Goal: Information Seeking & Learning: Compare options

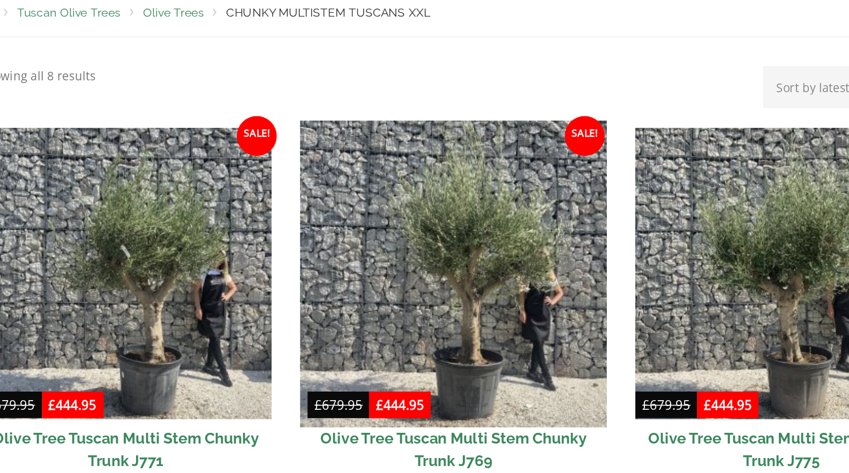
scroll to position [167, 0]
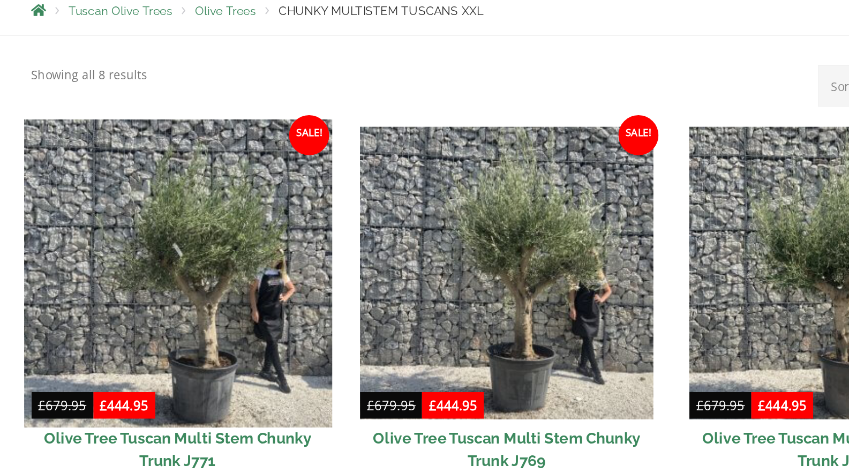
click at [249, 302] on img at bounding box center [213, 283] width 197 height 197
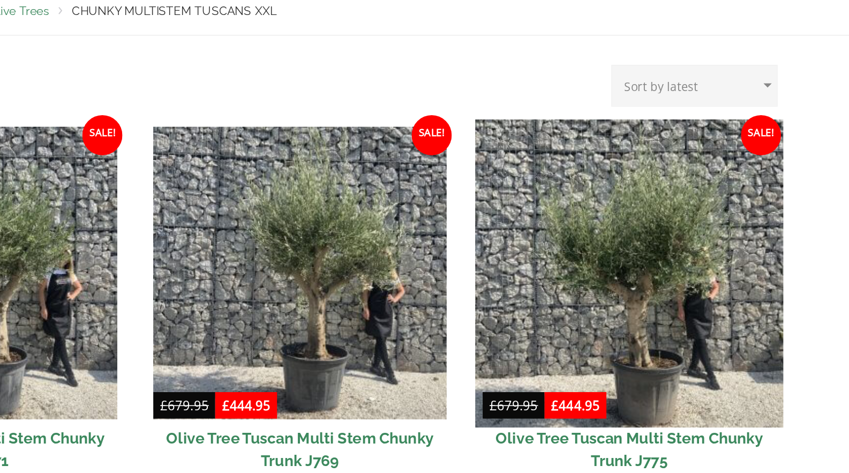
click at [681, 336] on img at bounding box center [634, 283] width 197 height 197
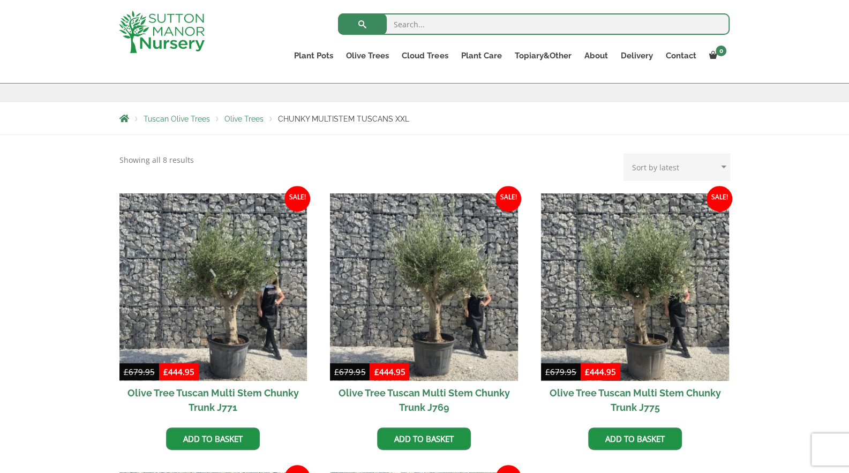
scroll to position [170, 0]
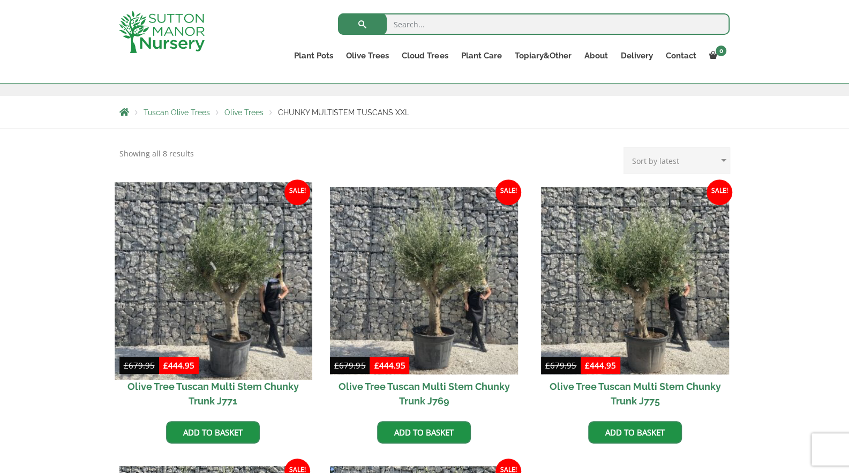
click at [181, 351] on img at bounding box center [213, 280] width 197 height 197
click at [243, 342] on img at bounding box center [213, 280] width 197 height 197
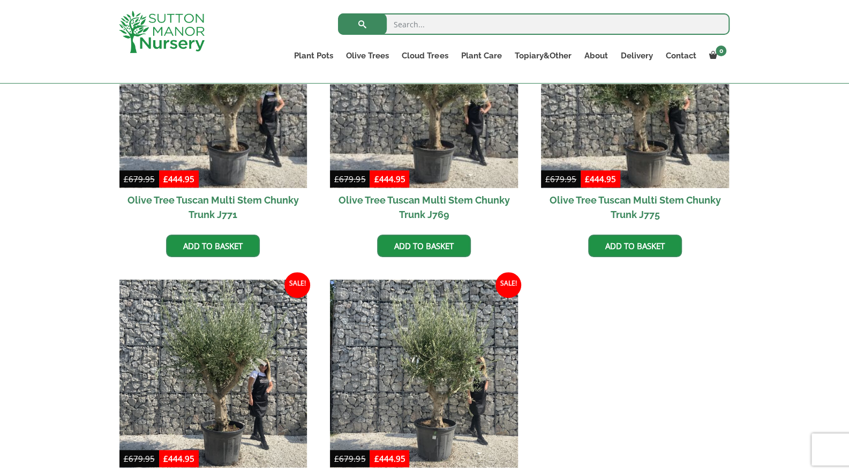
scroll to position [368, 0]
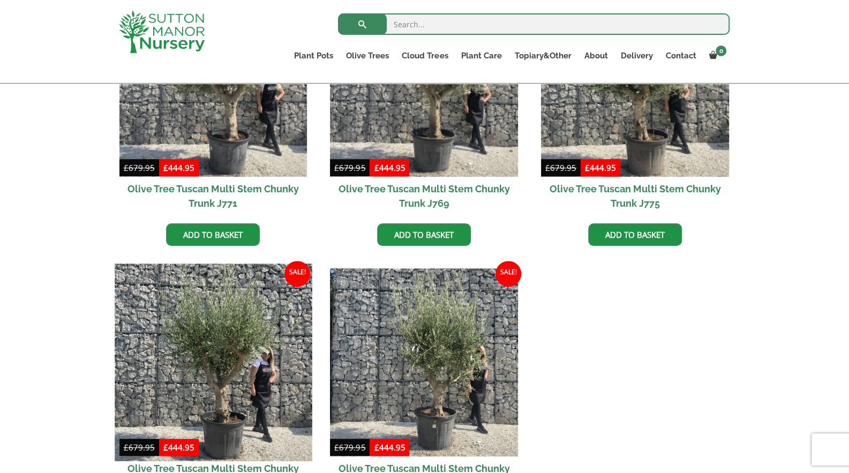
click at [225, 332] on img at bounding box center [213, 362] width 197 height 197
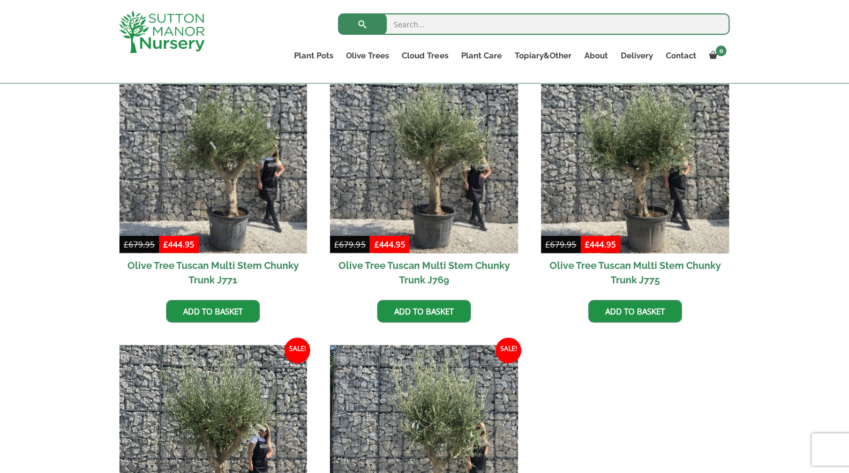
scroll to position [293, 0]
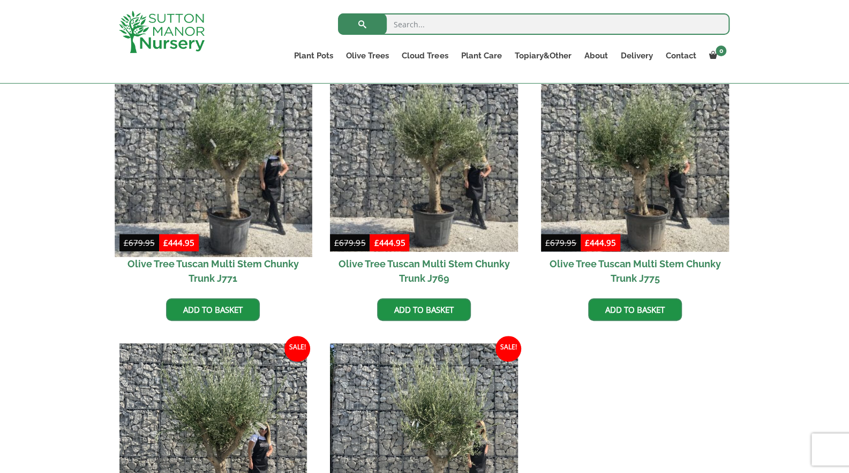
click at [191, 185] on img at bounding box center [213, 157] width 197 height 197
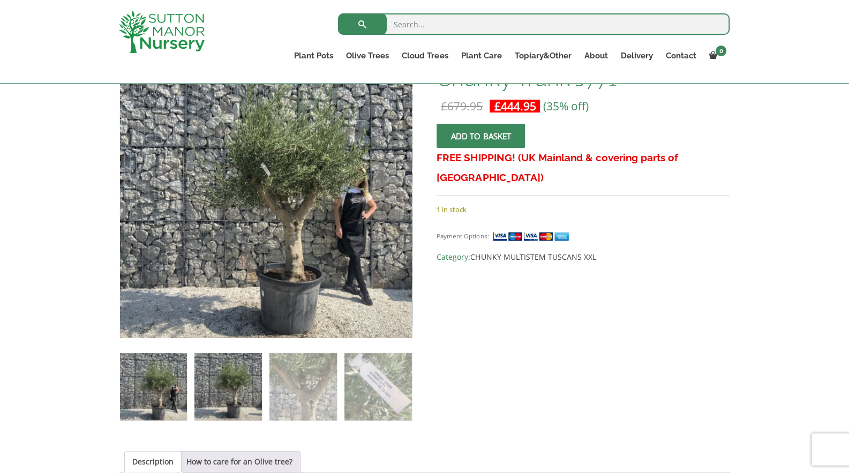
scroll to position [200, 0]
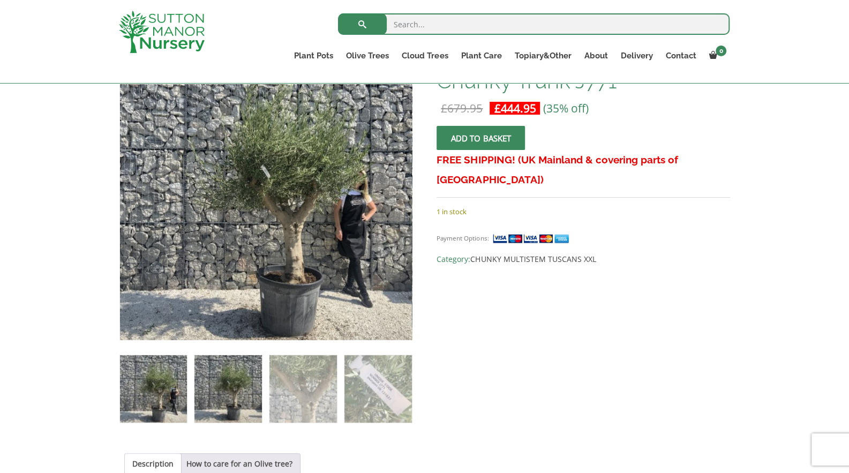
click at [232, 385] on img at bounding box center [227, 388] width 67 height 67
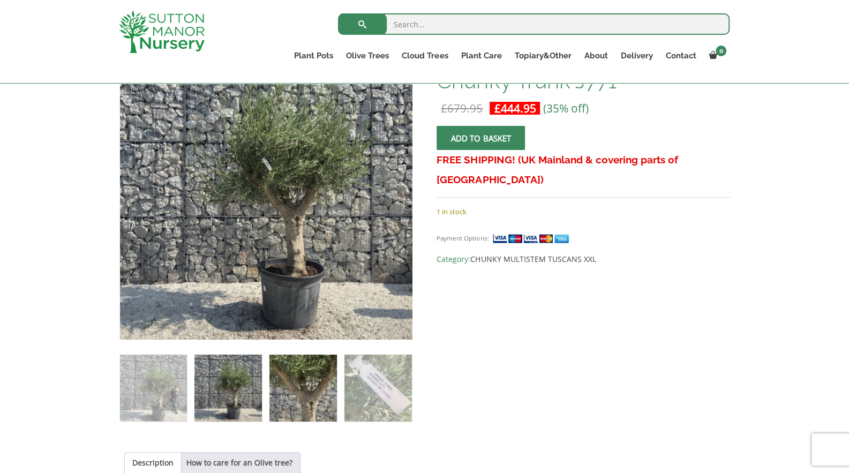
click at [327, 402] on img at bounding box center [302, 388] width 67 height 67
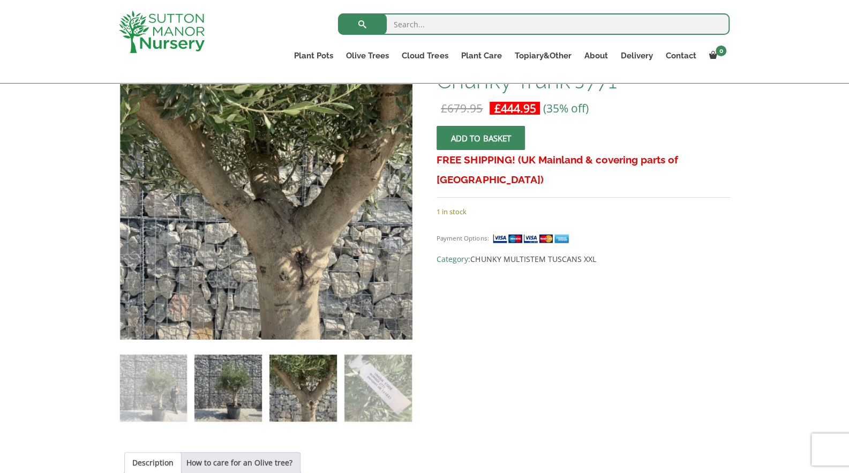
click at [260, 401] on img at bounding box center [227, 388] width 67 height 67
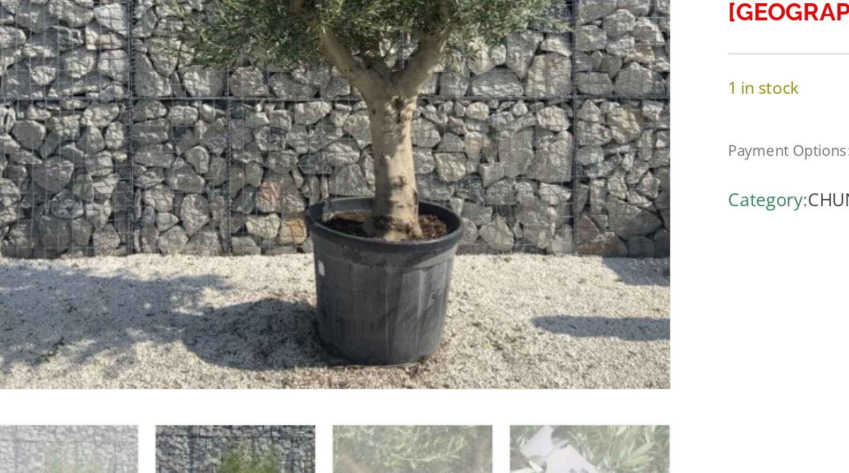
scroll to position [200, 0]
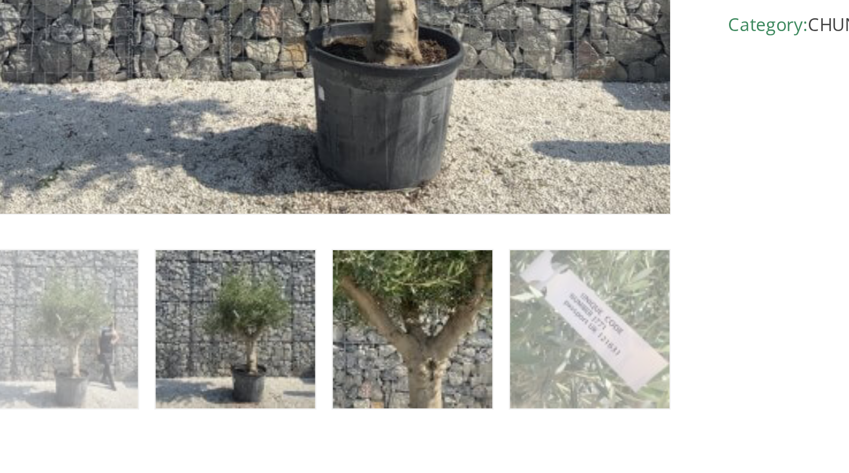
click at [314, 369] on img at bounding box center [302, 388] width 67 height 67
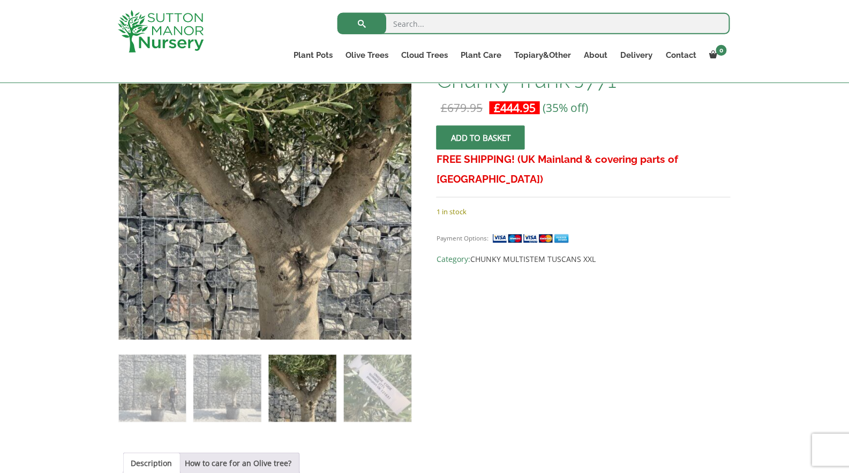
scroll to position [200, 0]
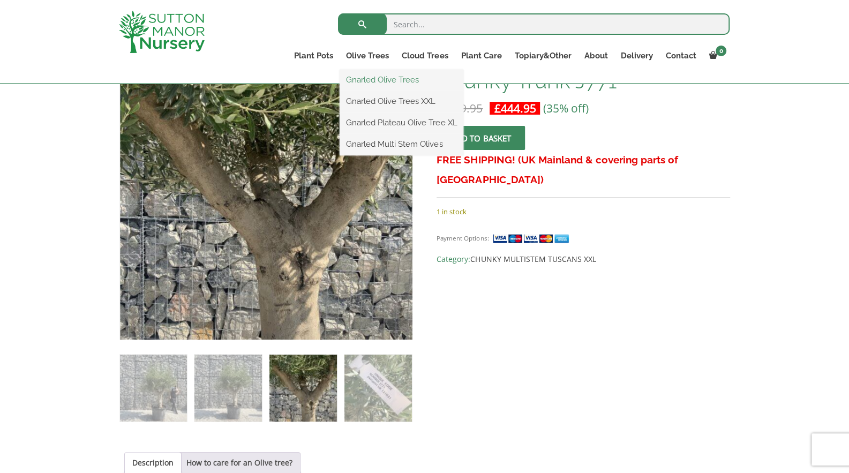
click at [389, 79] on link "Gnarled Olive Trees" at bounding box center [402, 80] width 124 height 16
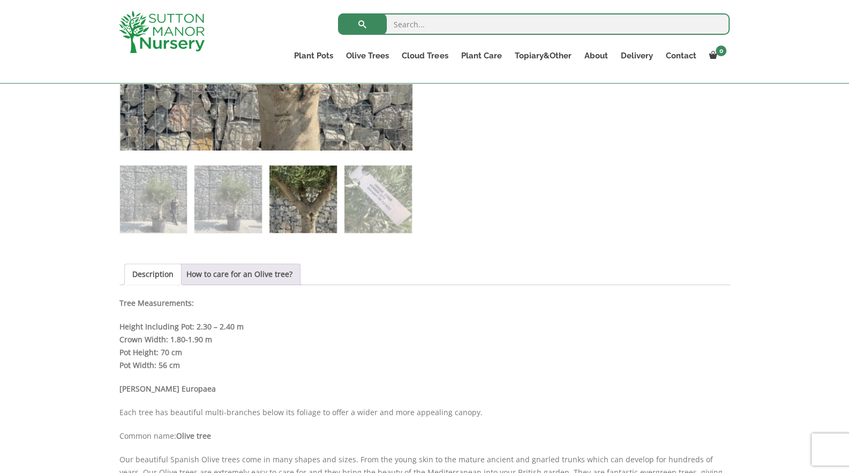
scroll to position [390, 0]
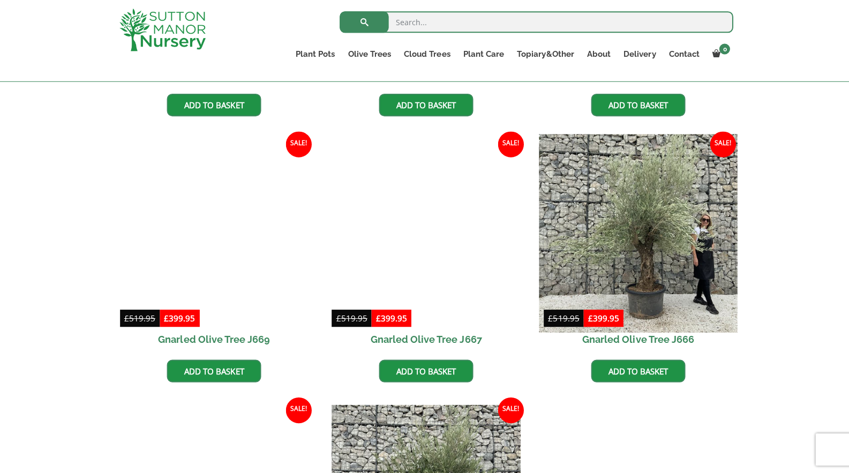
scroll to position [748, 0]
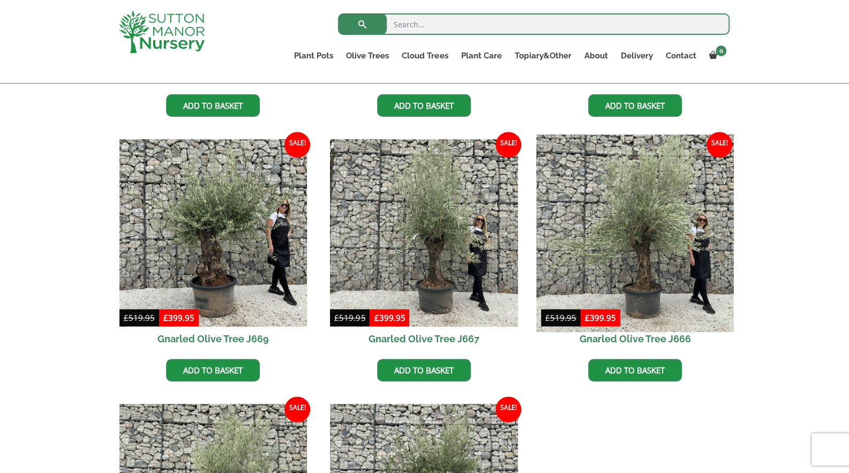
click at [616, 262] on img at bounding box center [634, 232] width 197 height 197
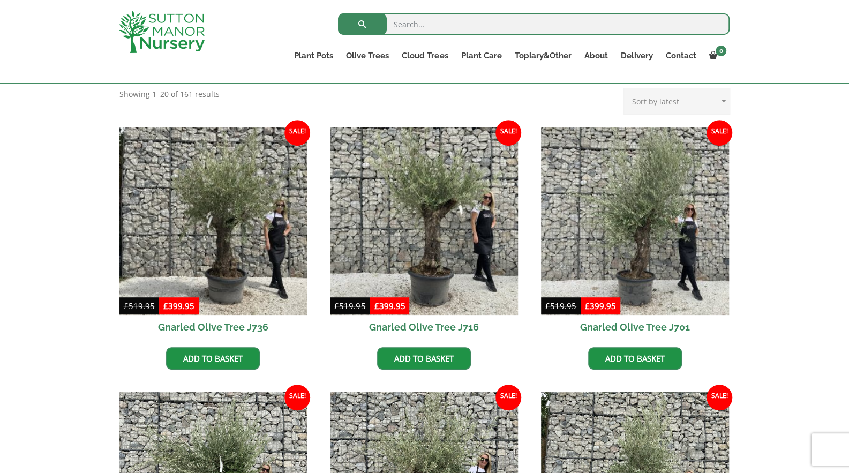
scroll to position [230, 0]
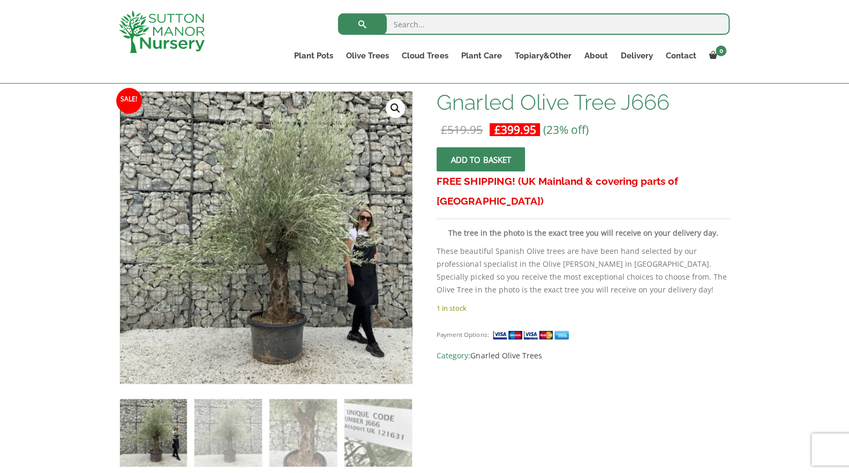
scroll to position [157, 0]
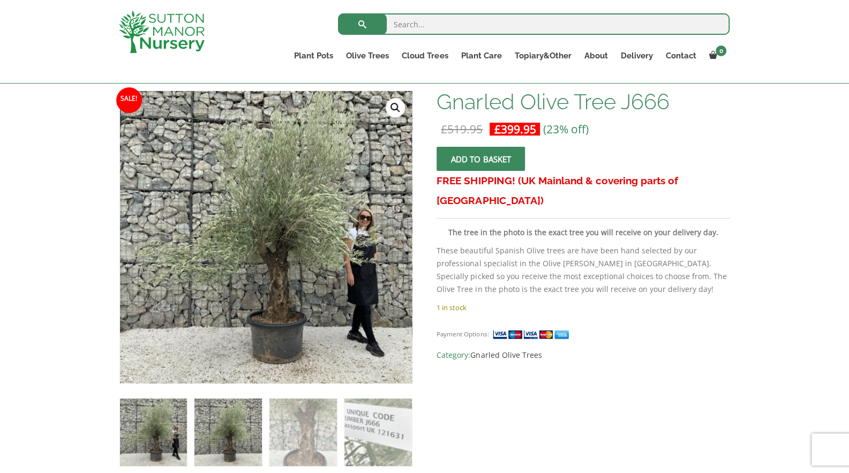
click at [226, 434] on img at bounding box center [227, 432] width 67 height 67
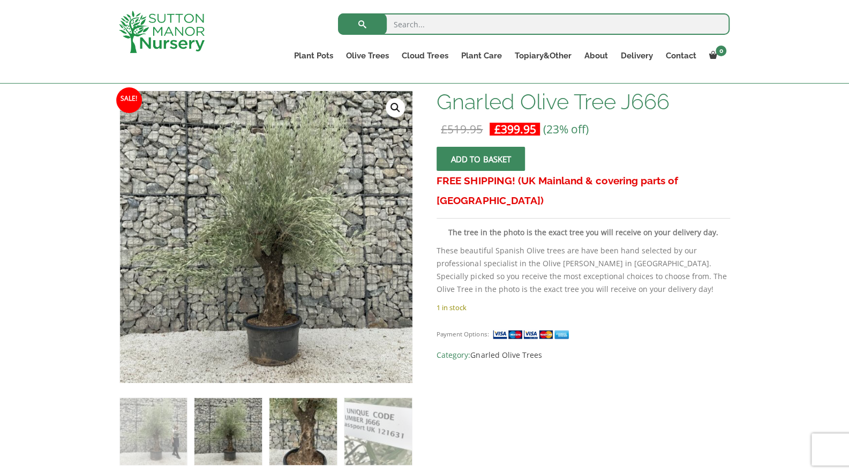
click at [325, 430] on img at bounding box center [302, 431] width 67 height 67
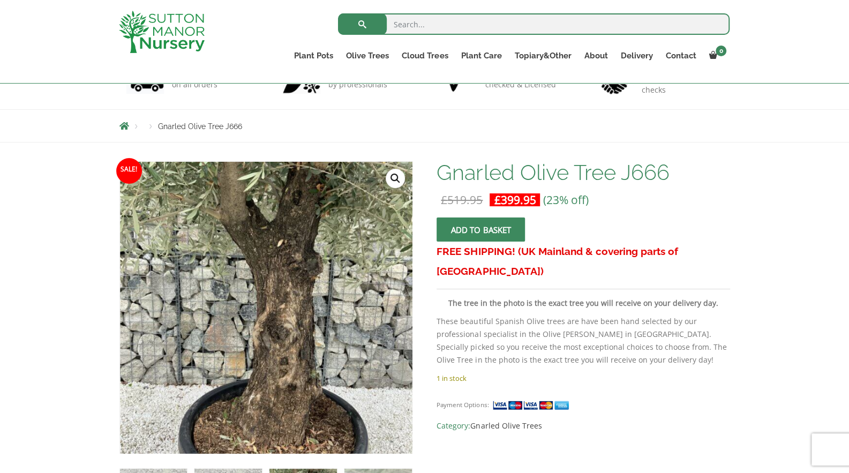
scroll to position [200, 0]
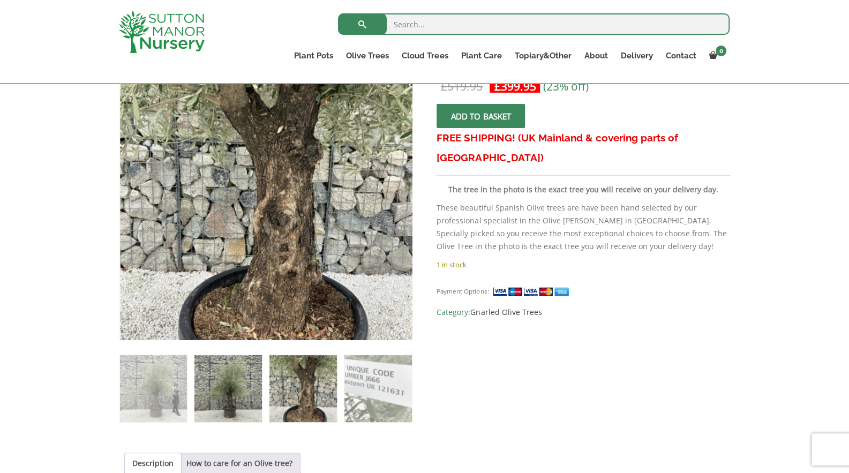
click at [235, 394] on img at bounding box center [227, 388] width 67 height 67
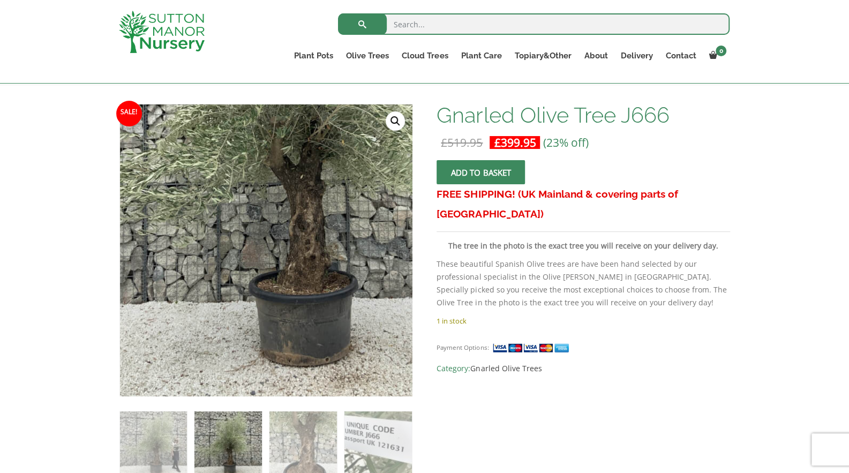
scroll to position [143, 0]
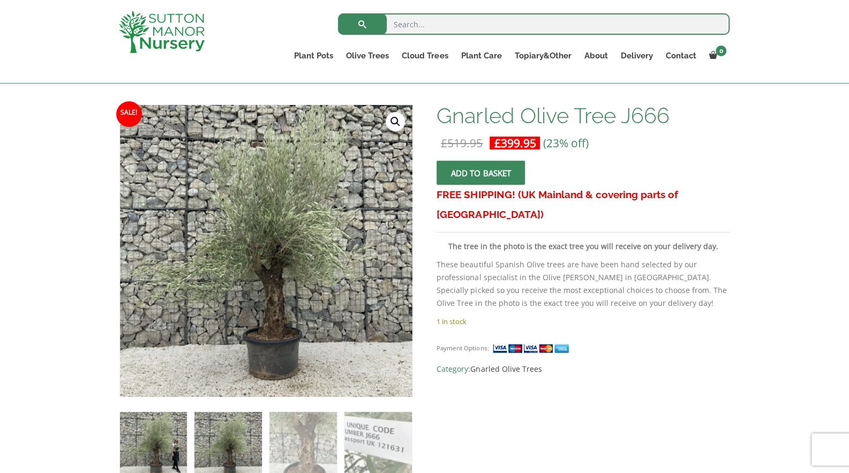
click at [148, 426] on img at bounding box center [153, 445] width 67 height 67
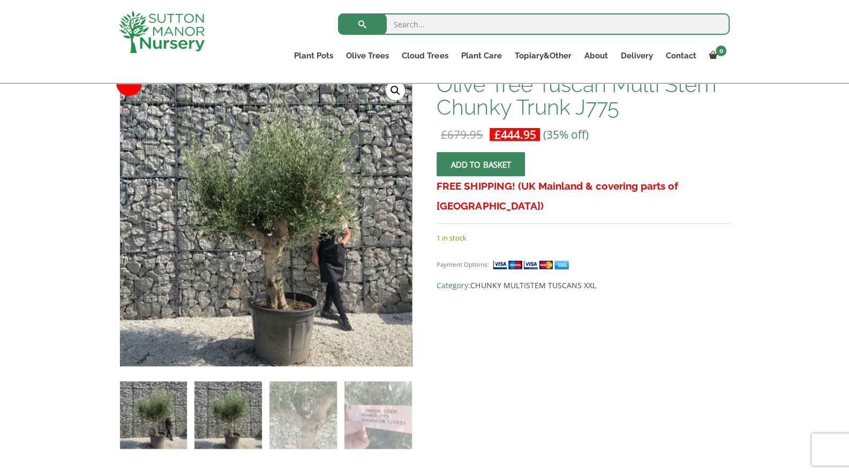
scroll to position [174, 0]
click at [227, 409] on img at bounding box center [227, 415] width 67 height 67
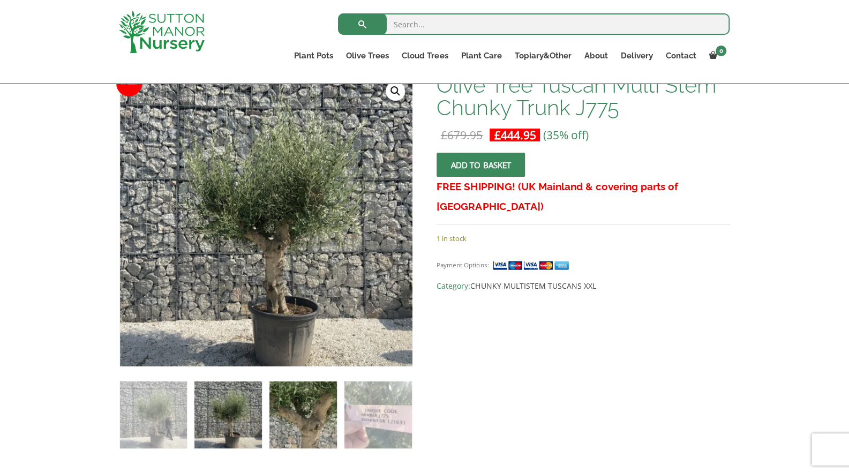
click at [308, 417] on img at bounding box center [302, 414] width 67 height 67
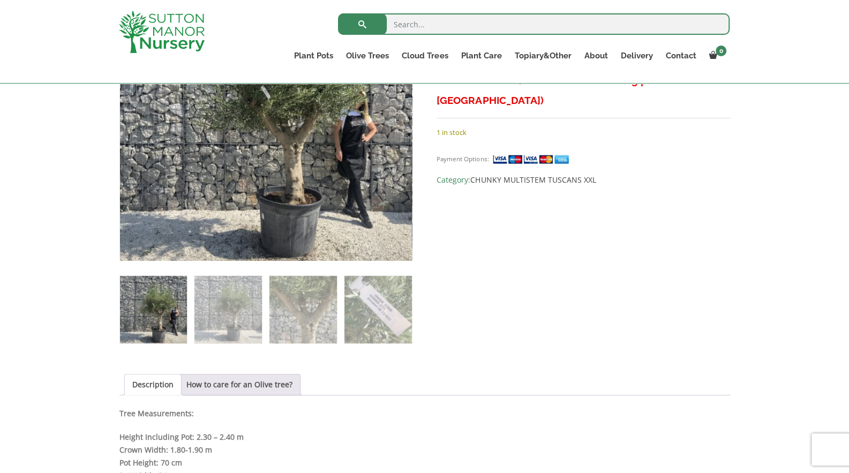
scroll to position [305, 0]
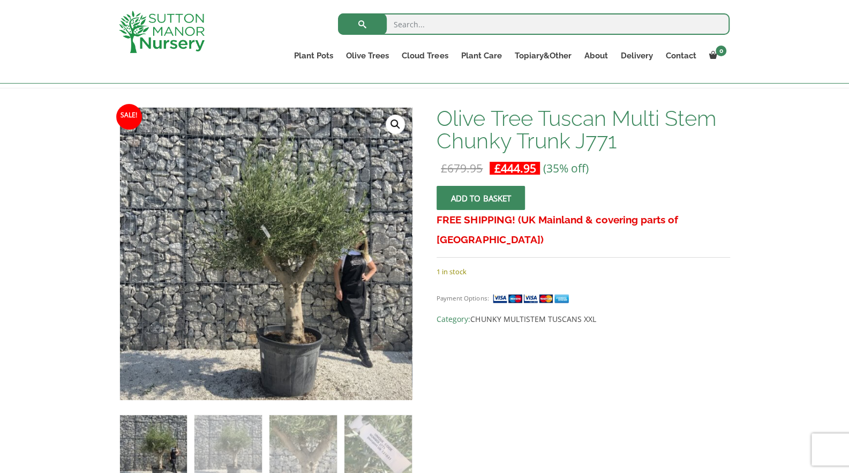
scroll to position [140, 0]
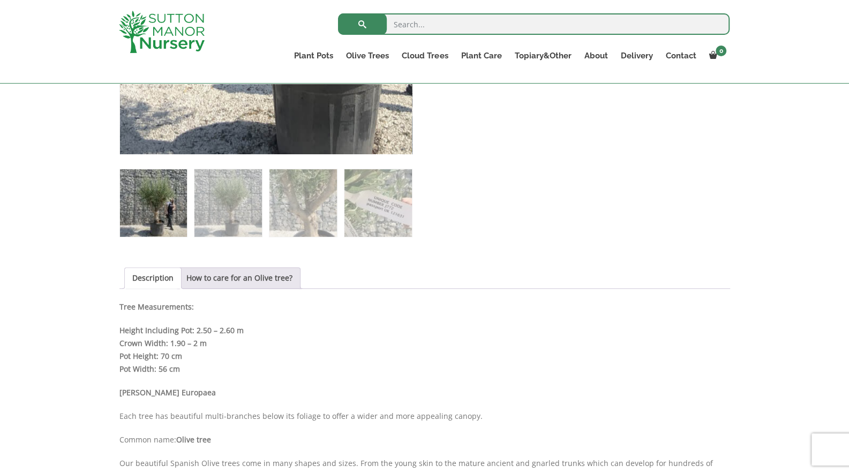
scroll to position [387, 0]
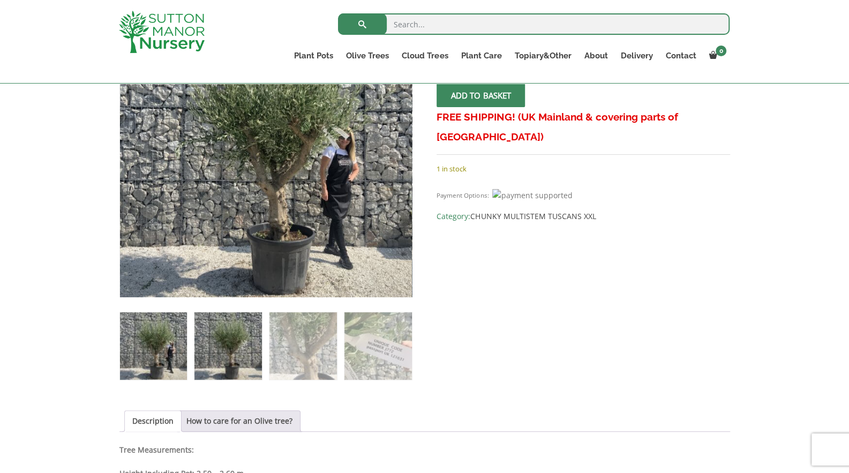
click at [226, 352] on img at bounding box center [227, 345] width 67 height 67
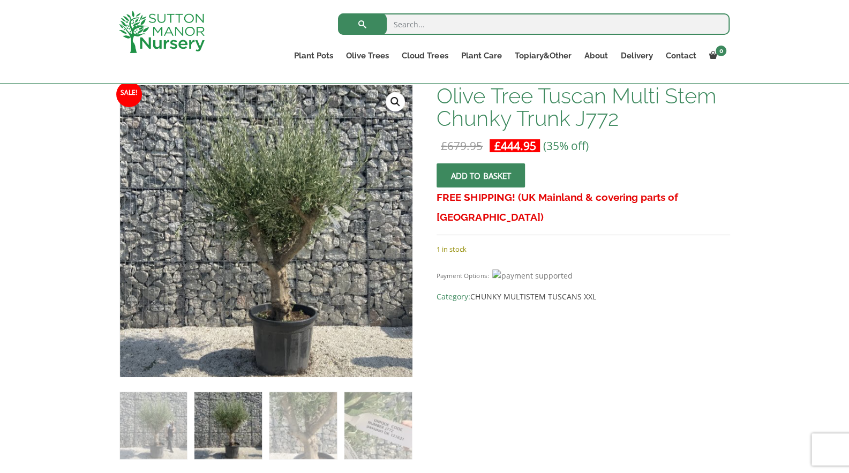
scroll to position [162, 0]
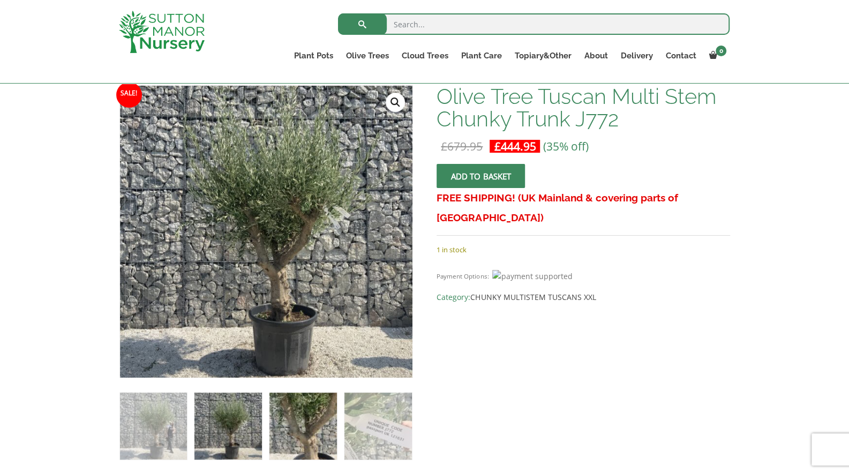
click at [293, 423] on img at bounding box center [302, 426] width 67 height 67
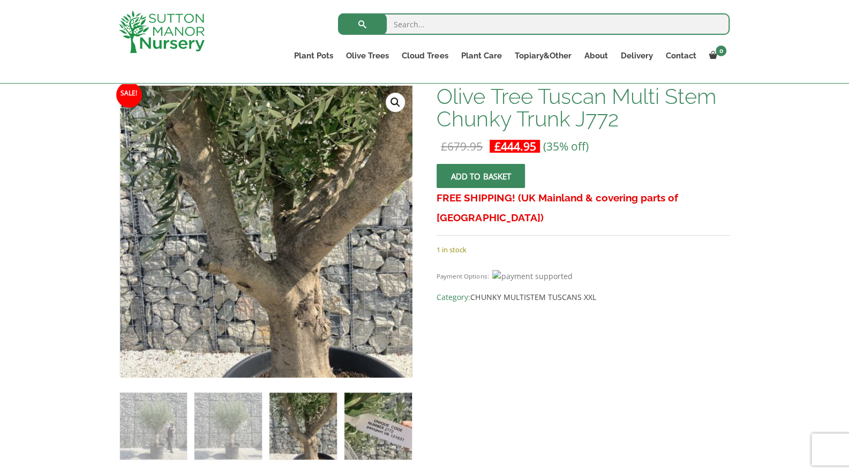
click at [350, 426] on img at bounding box center [377, 426] width 67 height 67
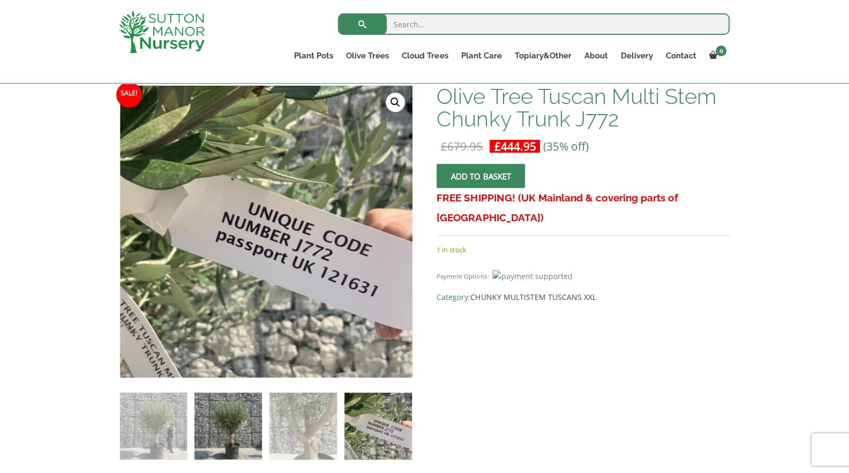
click at [231, 407] on img at bounding box center [227, 426] width 67 height 67
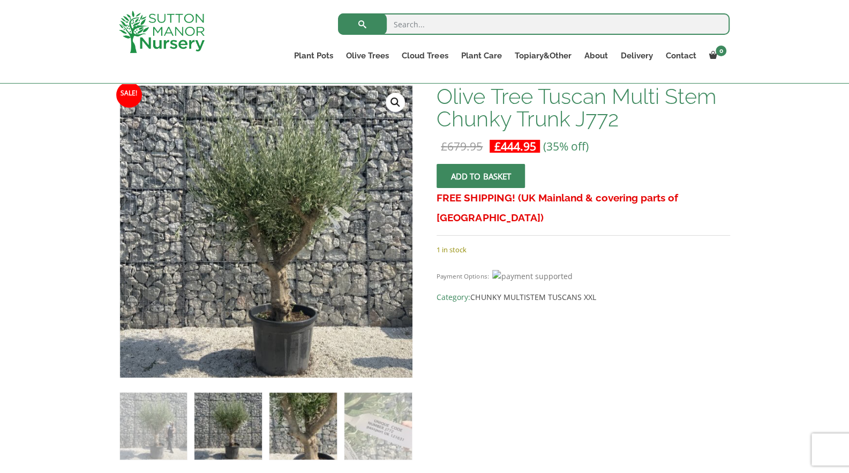
click at [287, 412] on img at bounding box center [302, 426] width 67 height 67
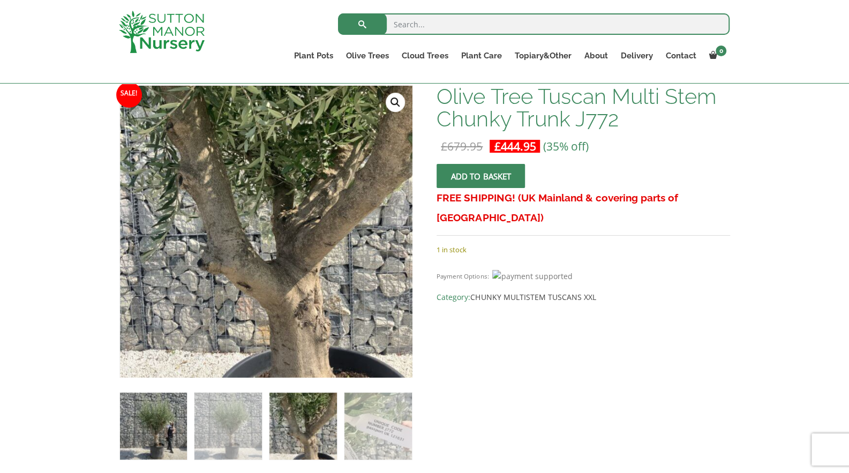
click at [175, 424] on img at bounding box center [153, 426] width 67 height 67
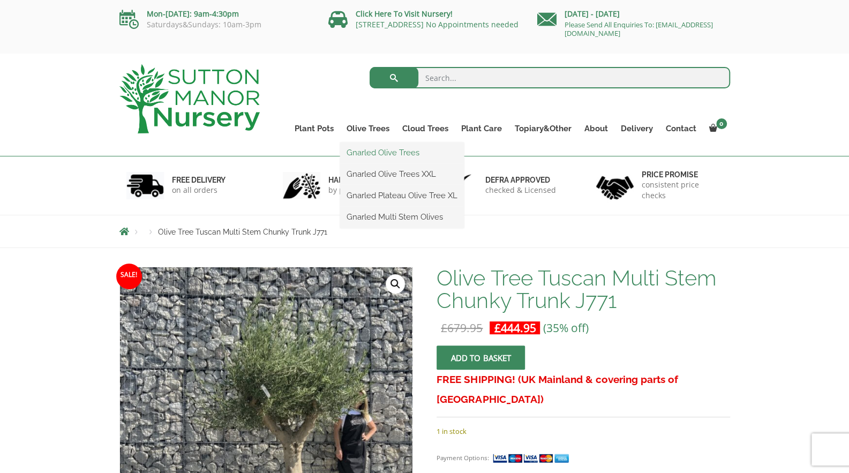
click at [363, 154] on link "Gnarled Olive Trees" at bounding box center [402, 153] width 124 height 16
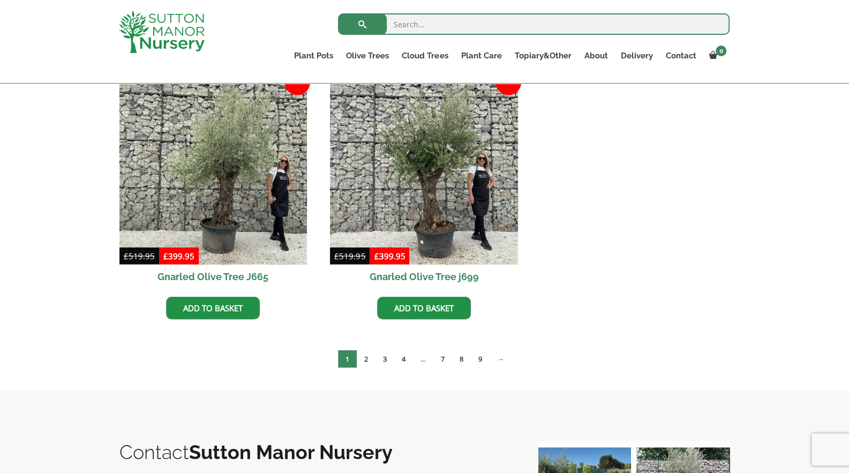
scroll to position [1076, 0]
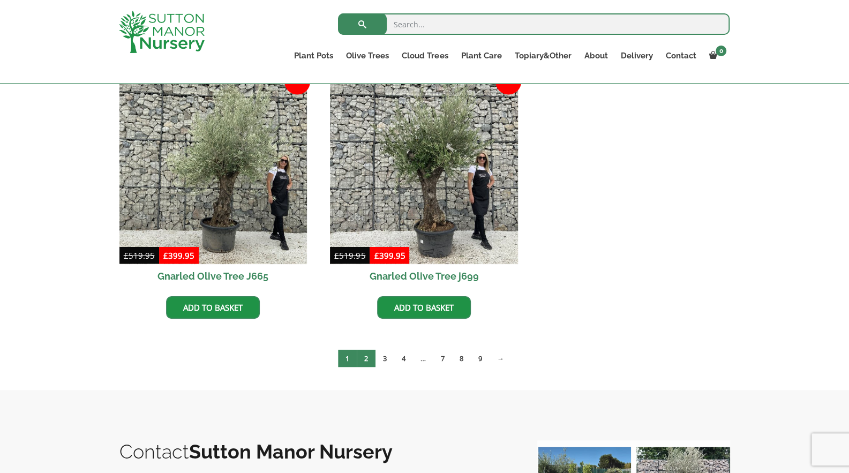
click at [369, 362] on link "2" at bounding box center [366, 358] width 19 height 18
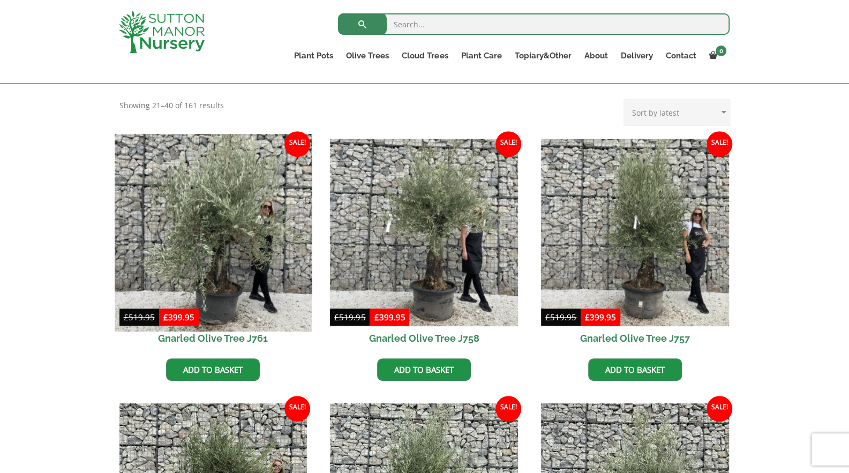
click at [200, 281] on img at bounding box center [213, 232] width 197 height 197
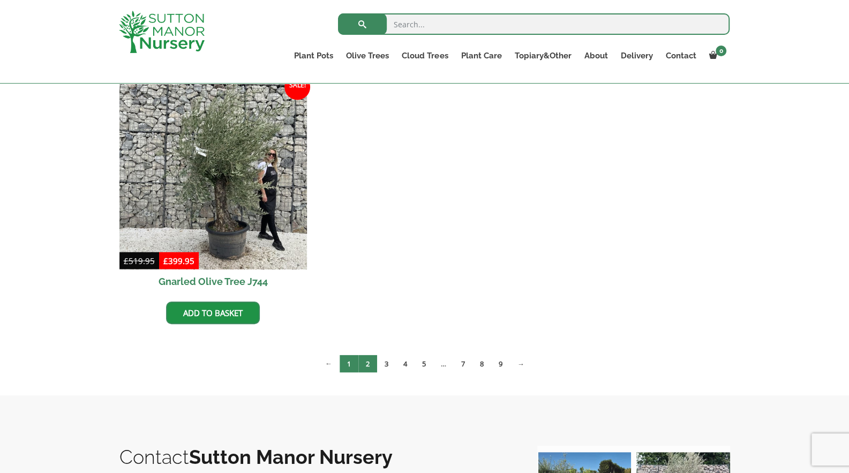
scroll to position [1071, 0]
click at [384, 362] on link "3" at bounding box center [386, 363] width 19 height 18
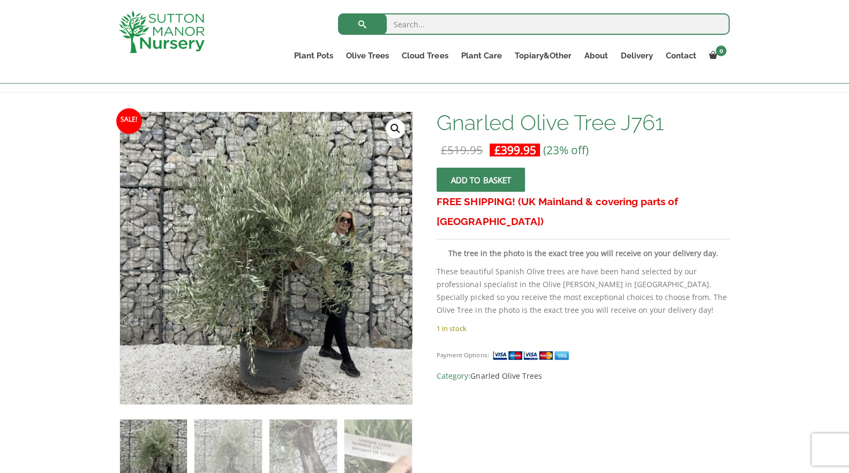
scroll to position [149, 0]
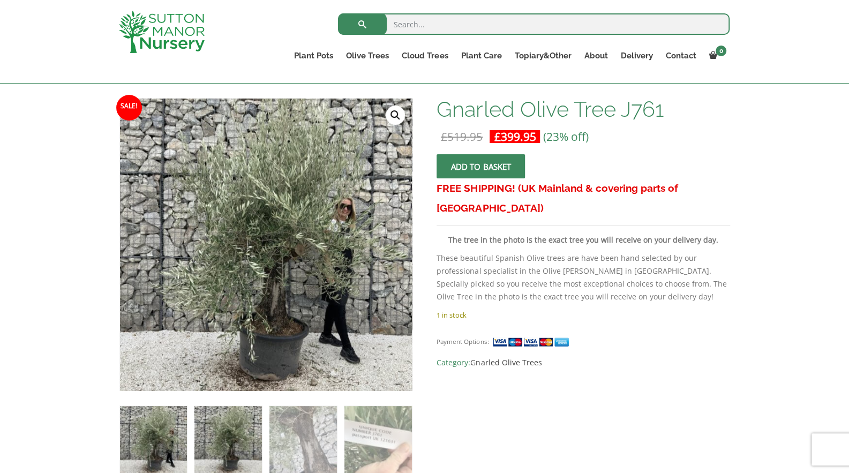
click at [227, 436] on img at bounding box center [227, 439] width 67 height 67
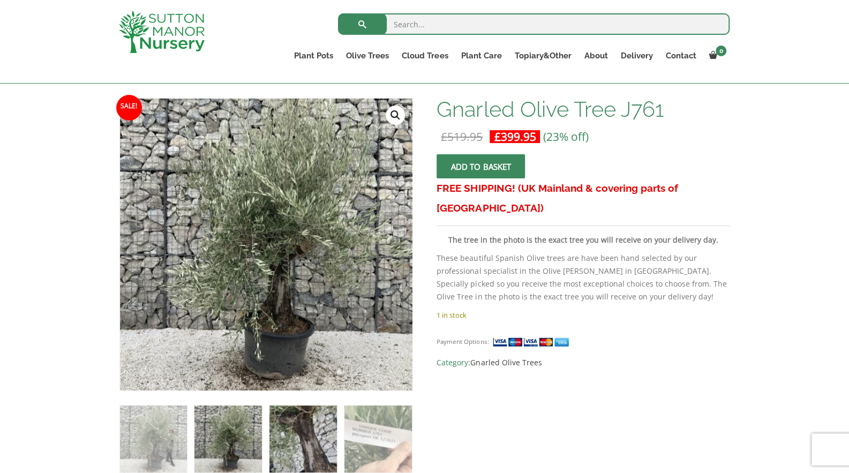
click at [310, 435] on img at bounding box center [302, 438] width 67 height 67
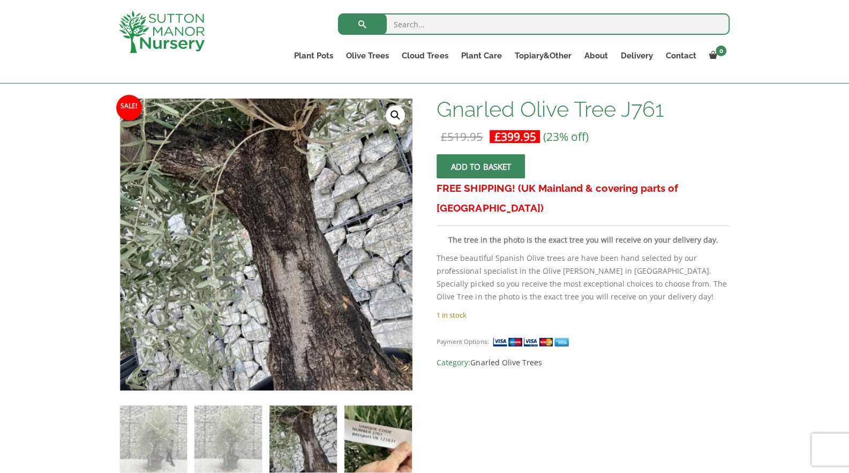
click at [373, 435] on img at bounding box center [377, 438] width 67 height 67
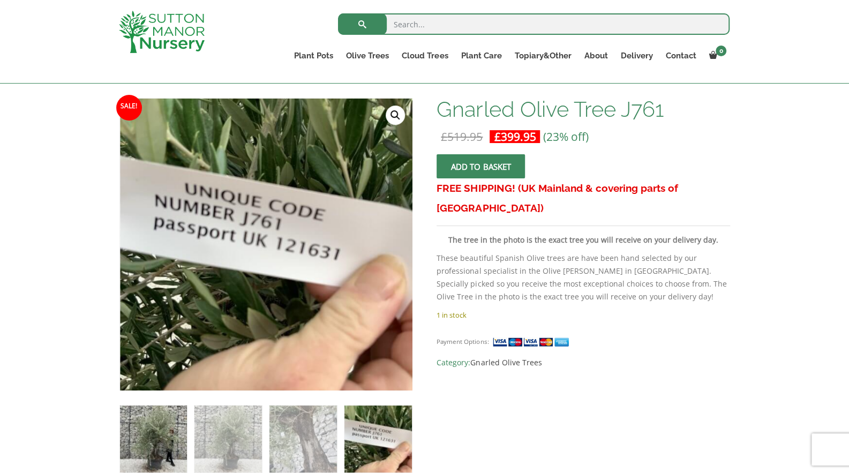
click at [162, 434] on img at bounding box center [153, 438] width 67 height 67
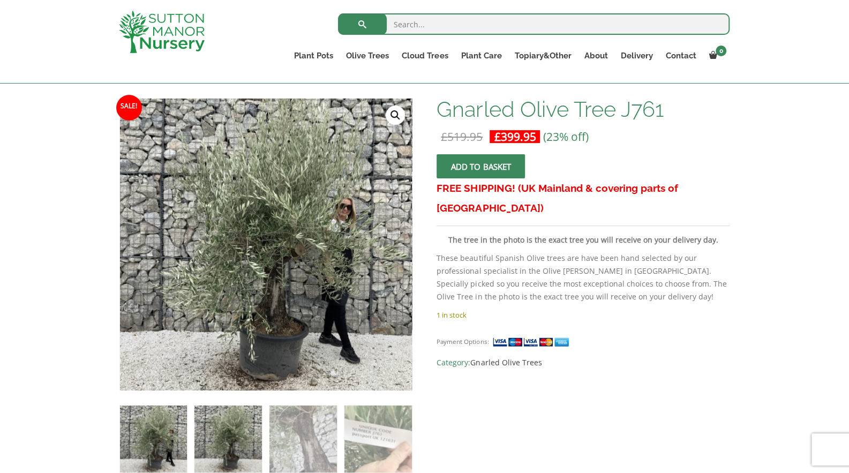
click at [216, 430] on img at bounding box center [227, 438] width 67 height 67
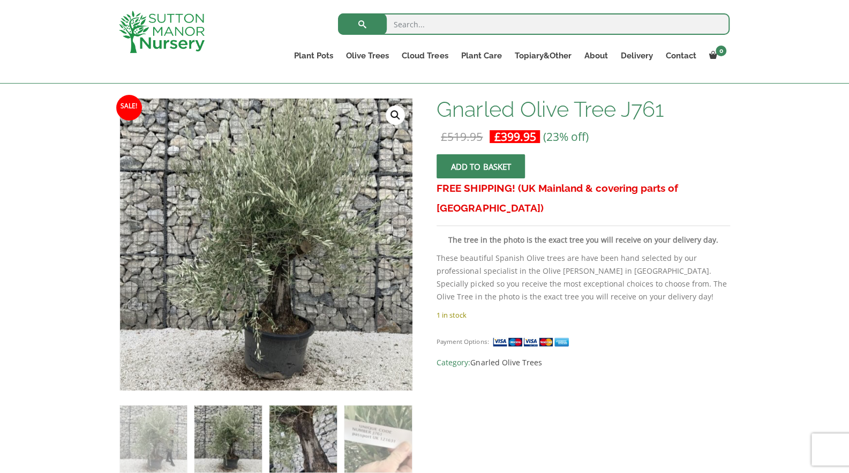
click at [289, 436] on img at bounding box center [302, 438] width 67 height 67
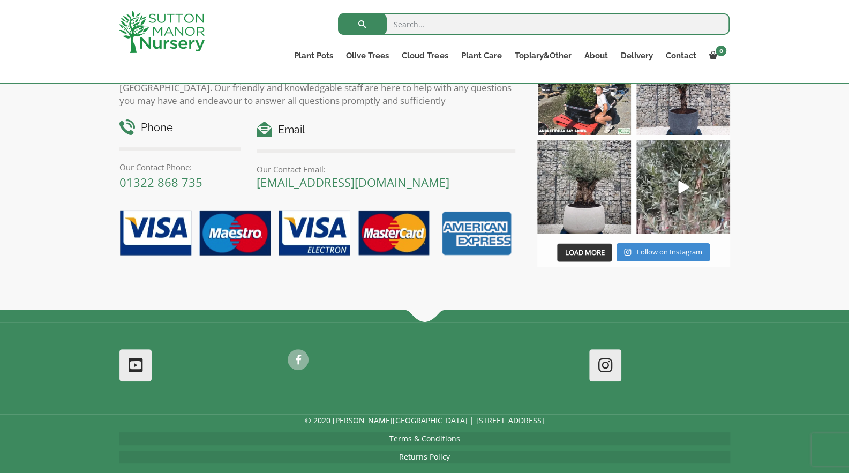
scroll to position [1237, 0]
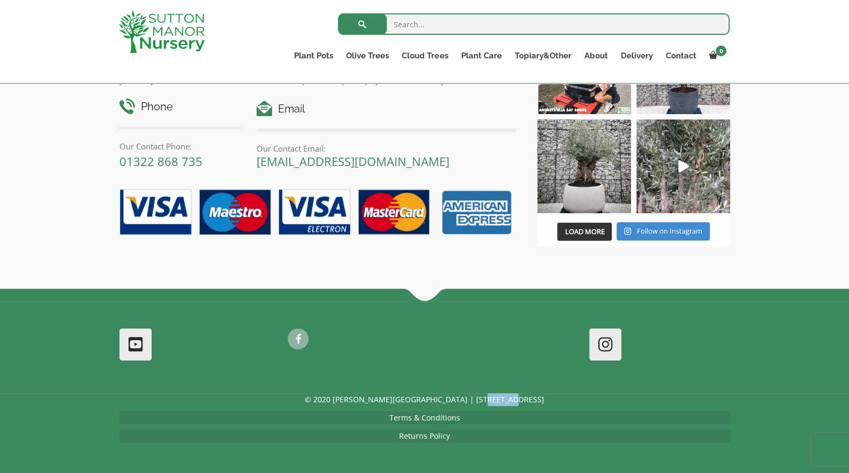
drag, startPoint x: 541, startPoint y: 402, endPoint x: 490, endPoint y: 398, distance: 51.6
click at [490, 398] on p "© 2020 [PERSON_NAME][GEOGRAPHIC_DATA] | [STREET_ADDRESS]" at bounding box center [424, 399] width 611 height 13
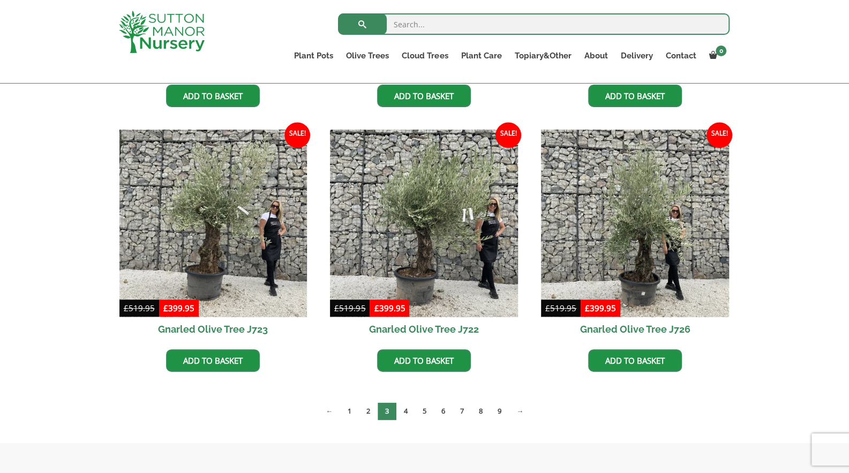
scroll to position [788, 0]
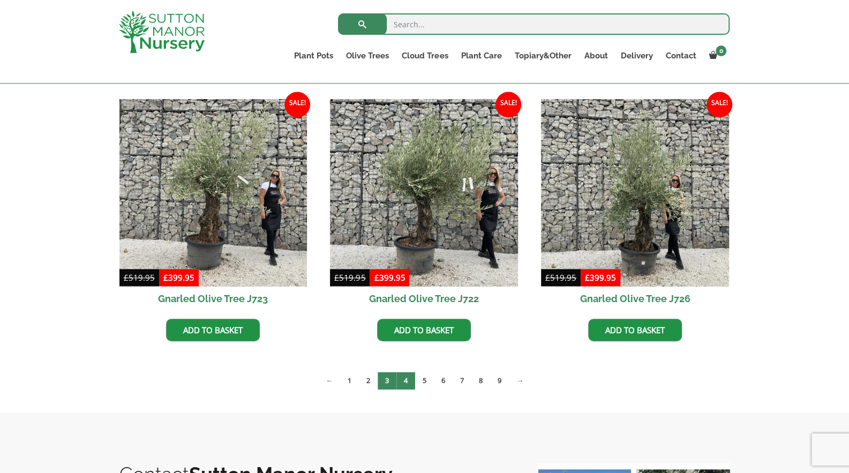
click at [407, 375] on link "4" at bounding box center [405, 381] width 19 height 18
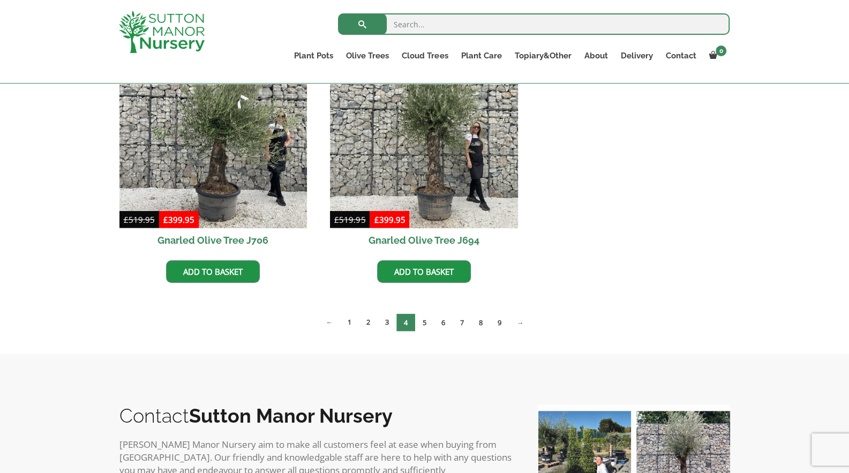
scroll to position [1123, 0]
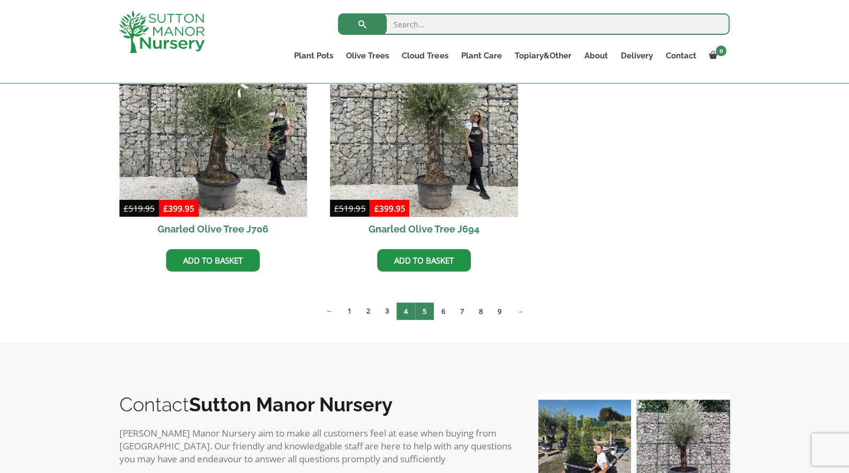
click at [429, 312] on link "5" at bounding box center [424, 311] width 19 height 18
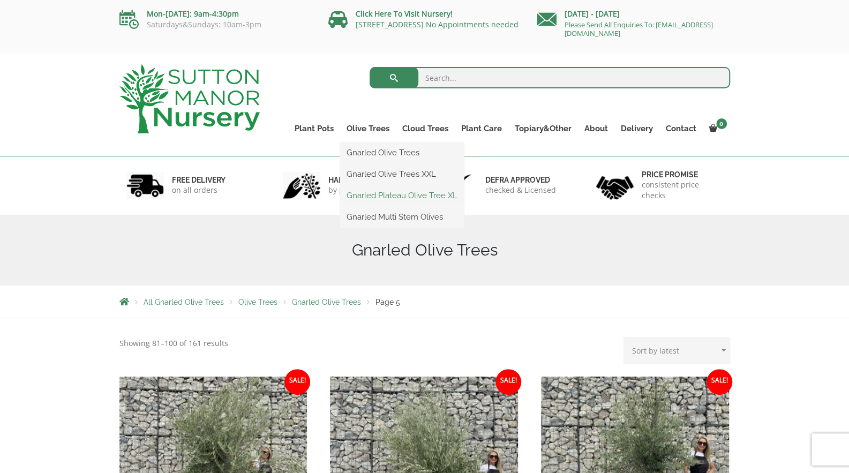
click at [396, 192] on link "Gnarled Plateau Olive Tree XL" at bounding box center [402, 195] width 124 height 16
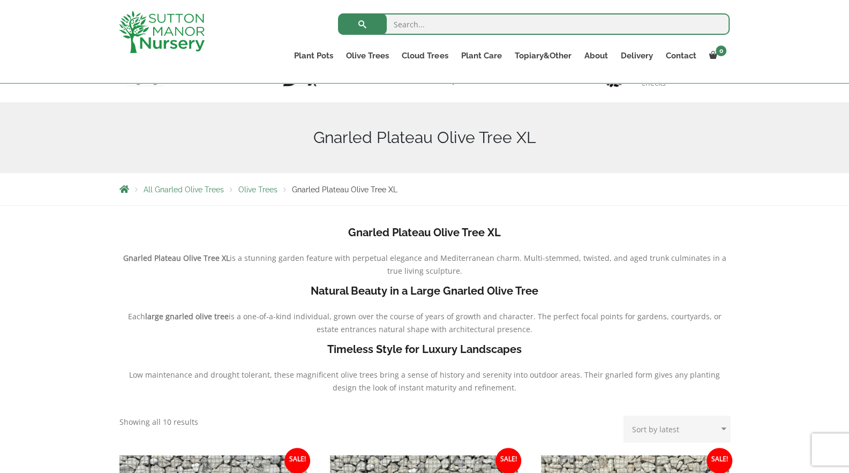
scroll to position [96, 0]
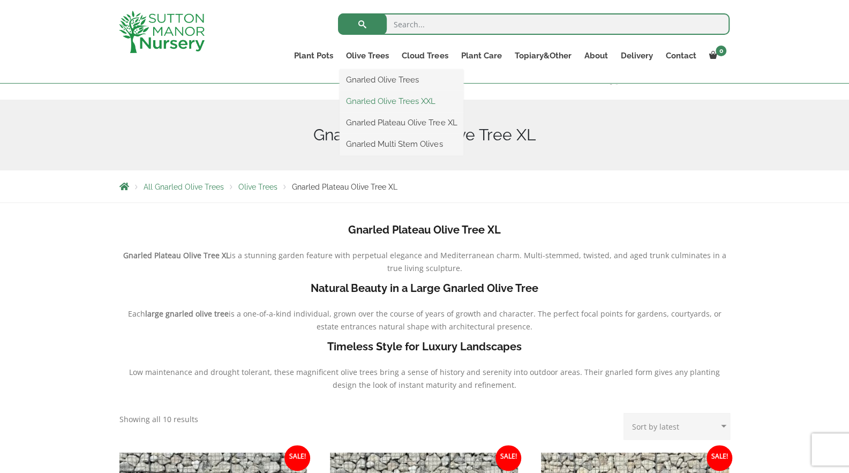
click at [394, 99] on link "Gnarled Olive Trees XXL" at bounding box center [402, 101] width 124 height 16
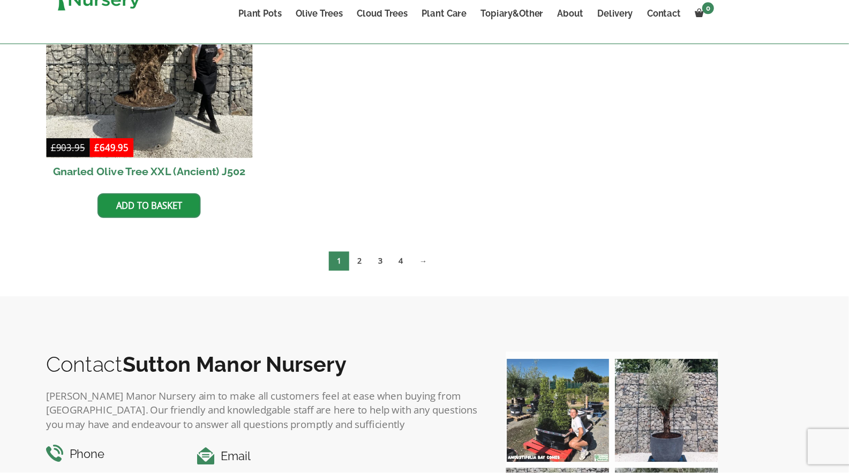
scroll to position [1949, 0]
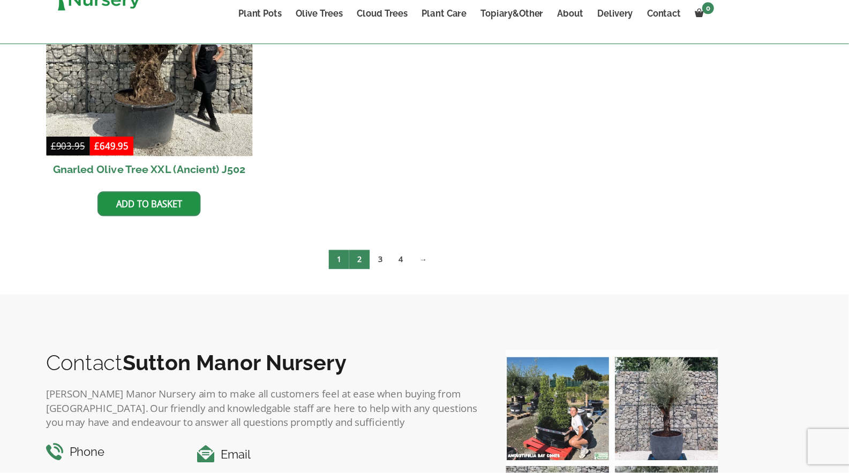
click at [407, 276] on link "2" at bounding box center [404, 279] width 19 height 18
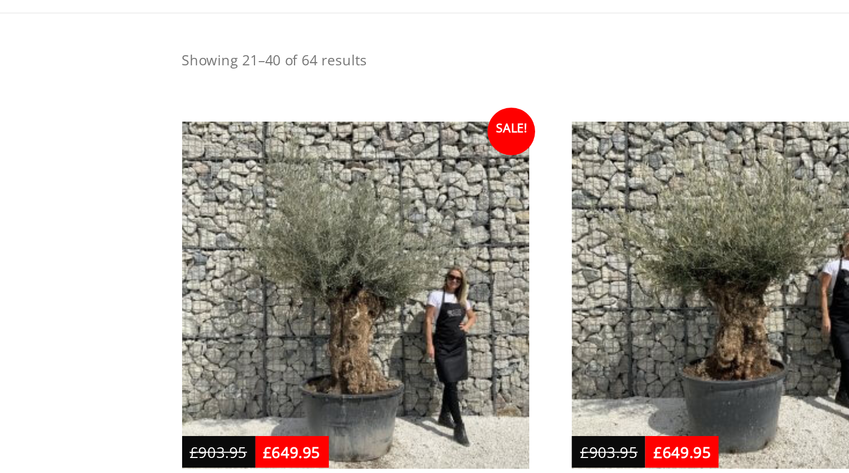
scroll to position [164, 0]
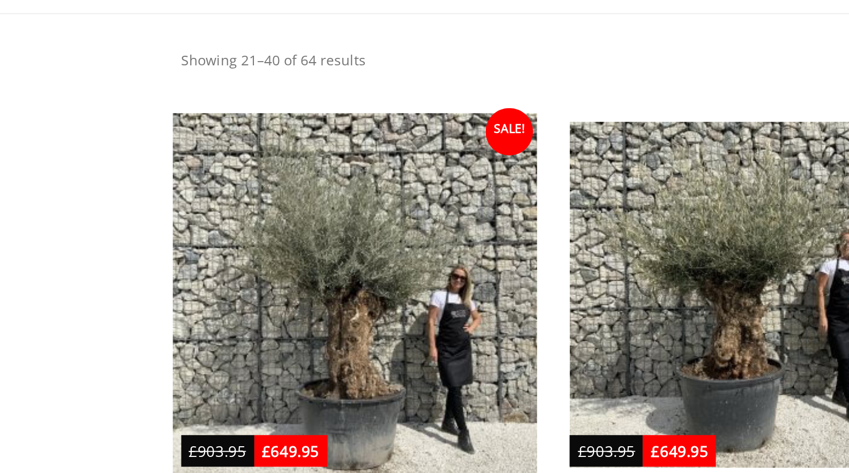
click at [167, 285] on img at bounding box center [213, 286] width 197 height 197
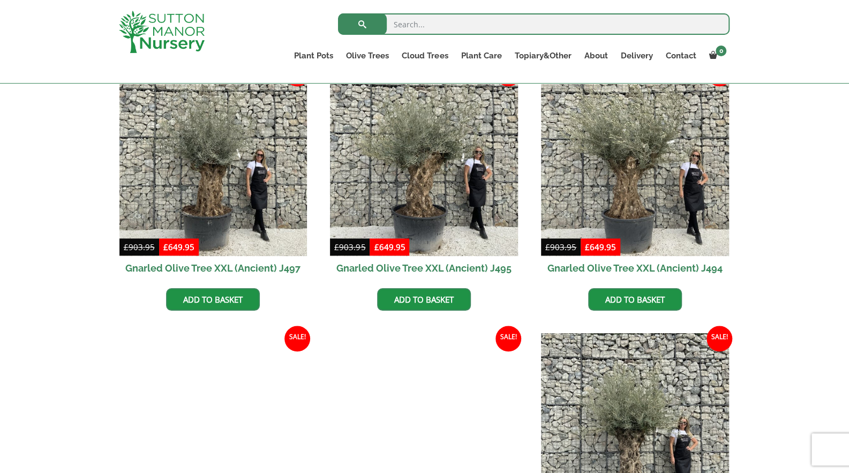
scroll to position [526, 0]
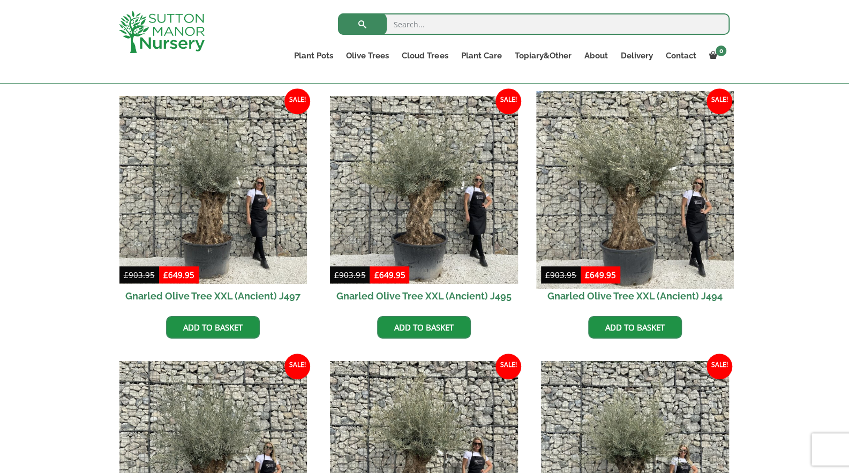
click at [653, 266] on img at bounding box center [634, 190] width 197 height 197
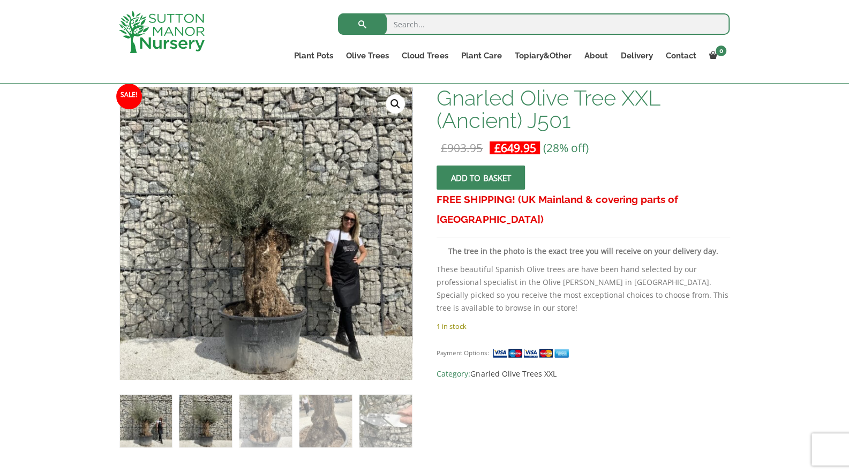
click at [208, 417] on img at bounding box center [205, 421] width 52 height 52
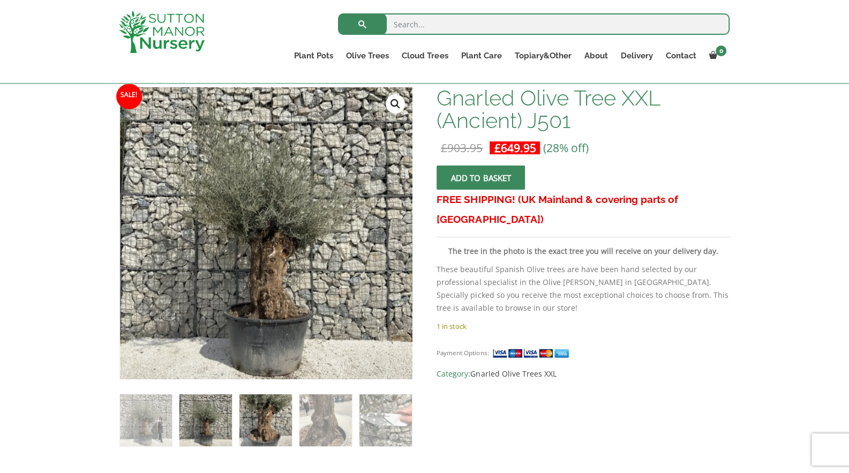
click at [268, 421] on img at bounding box center [265, 420] width 52 height 52
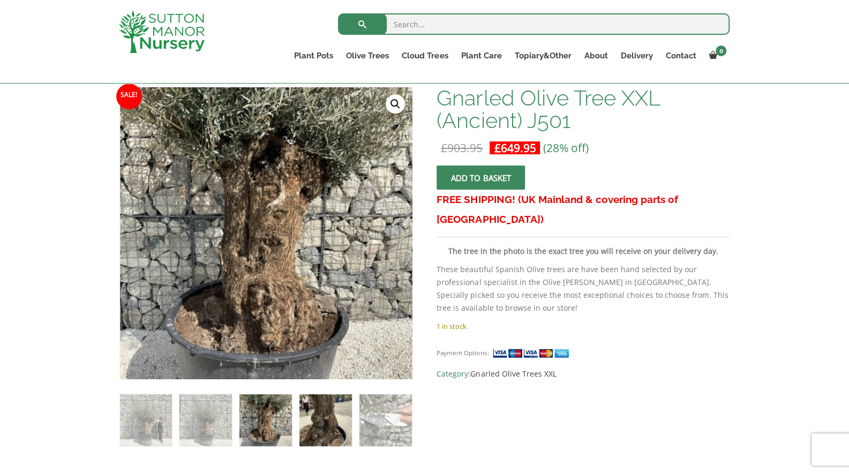
click at [316, 433] on img at bounding box center [325, 420] width 52 height 52
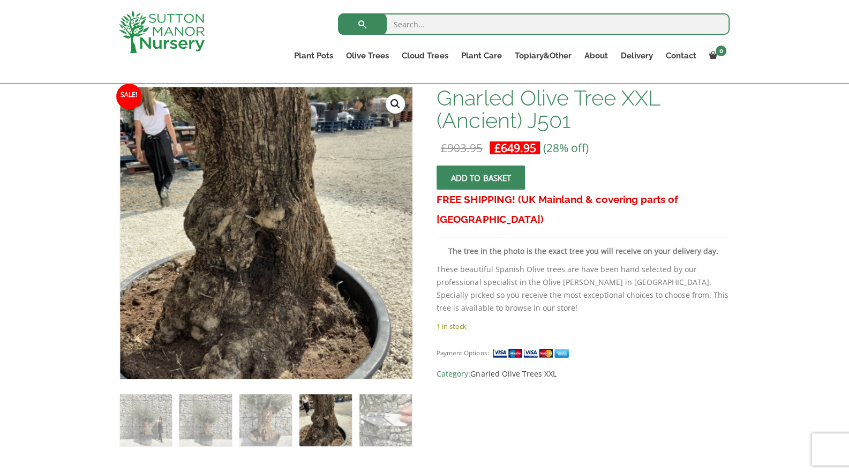
click at [358, 431] on ol at bounding box center [265, 413] width 293 height 68
click at [375, 430] on img at bounding box center [385, 420] width 52 height 52
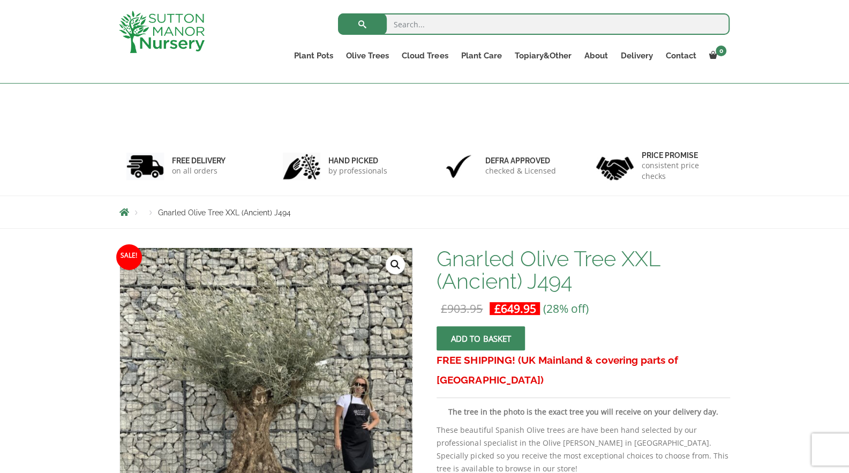
scroll to position [243, 0]
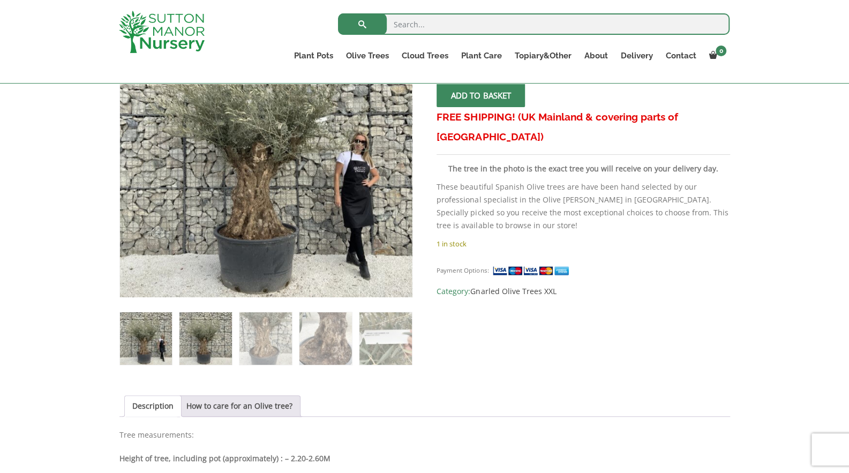
click at [209, 349] on img at bounding box center [205, 338] width 52 height 52
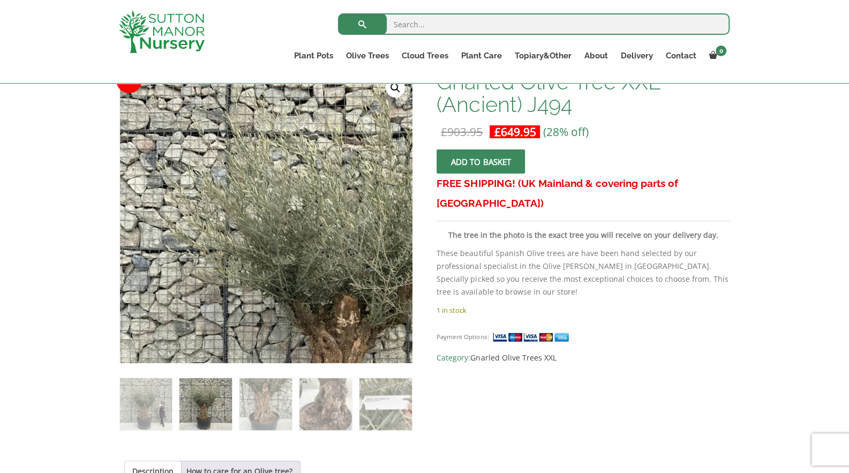
scroll to position [178, 0]
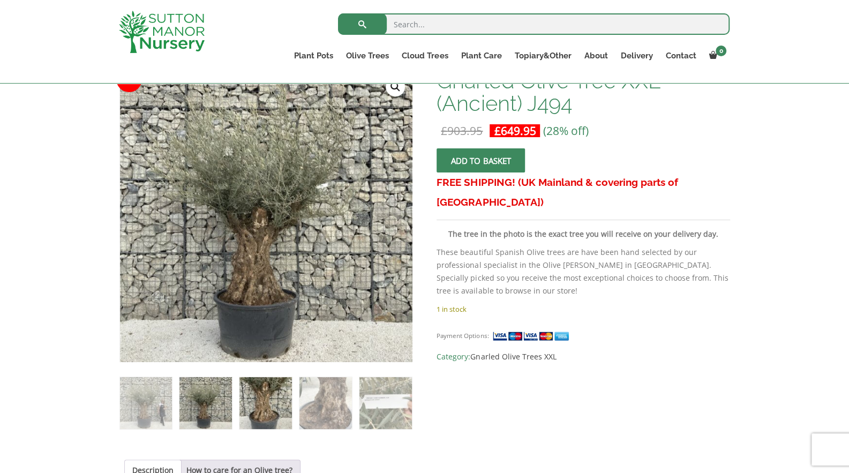
click at [254, 382] on img at bounding box center [265, 403] width 52 height 52
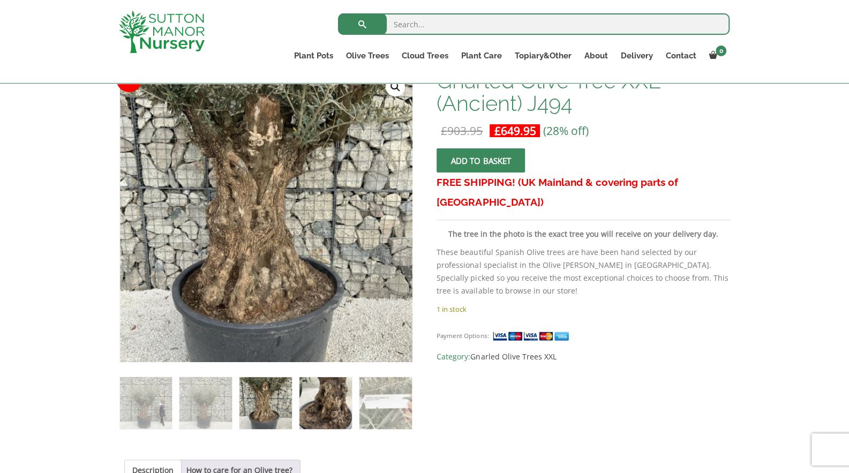
click at [322, 398] on img at bounding box center [325, 403] width 52 height 52
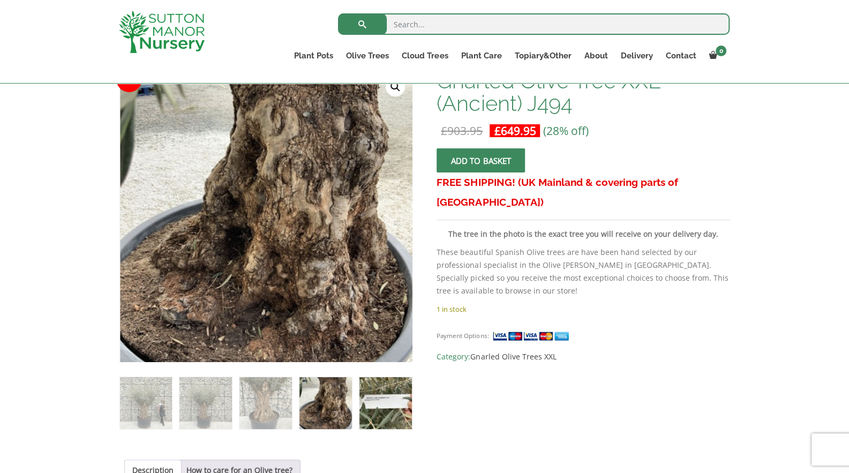
click at [372, 403] on img at bounding box center [385, 403] width 52 height 52
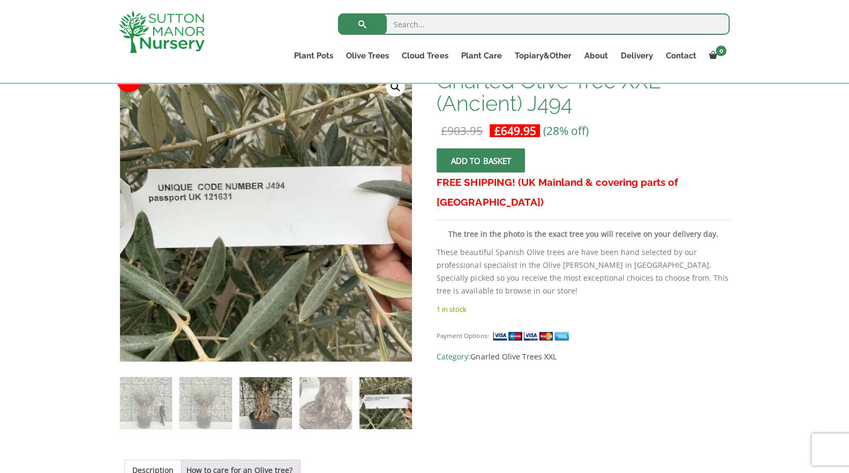
click at [279, 407] on img at bounding box center [265, 403] width 52 height 52
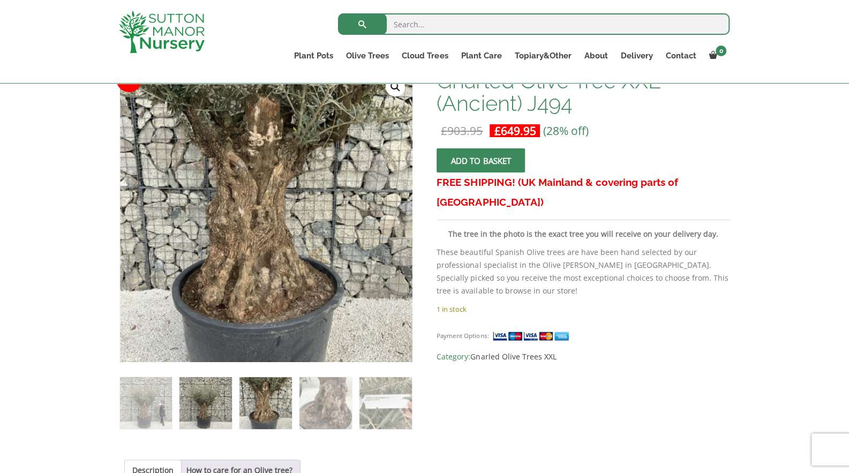
click at [219, 406] on img at bounding box center [205, 403] width 52 height 52
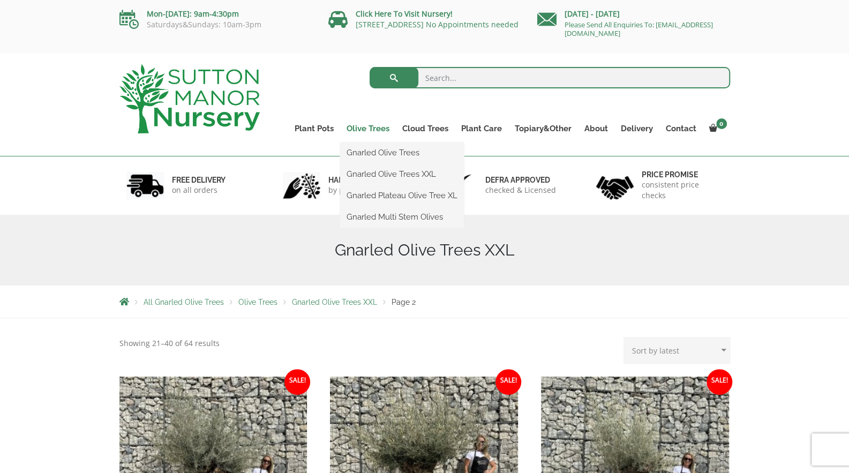
click at [375, 129] on link "Olive Trees" at bounding box center [368, 128] width 56 height 15
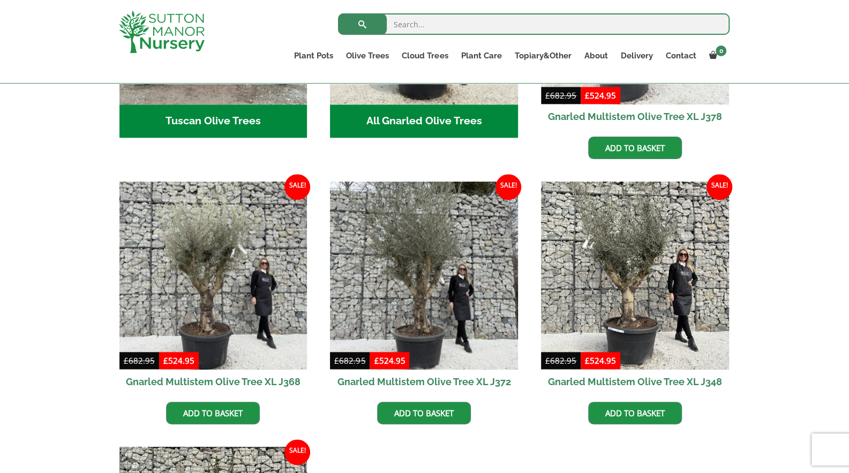
scroll to position [565, 0]
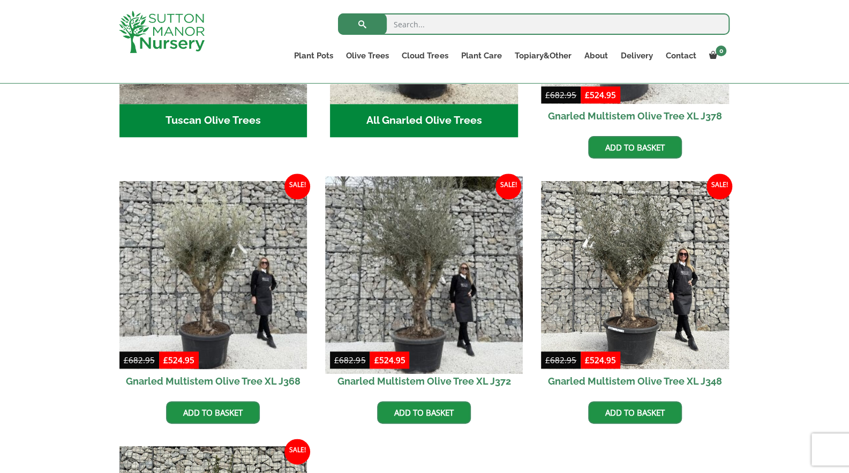
click at [394, 300] on img at bounding box center [424, 275] width 197 height 197
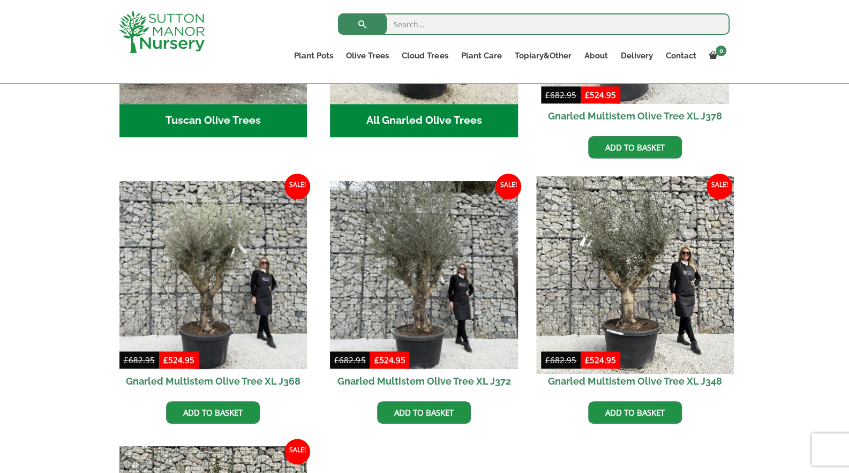
click at [638, 270] on img at bounding box center [634, 275] width 197 height 197
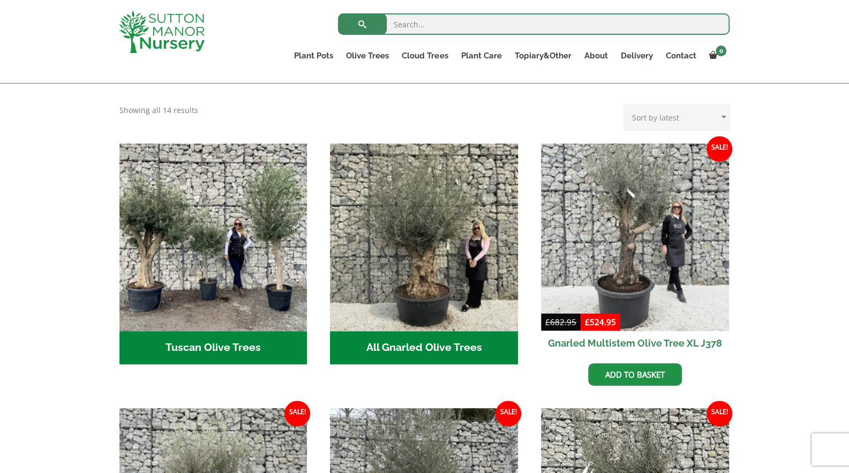
scroll to position [339, 0]
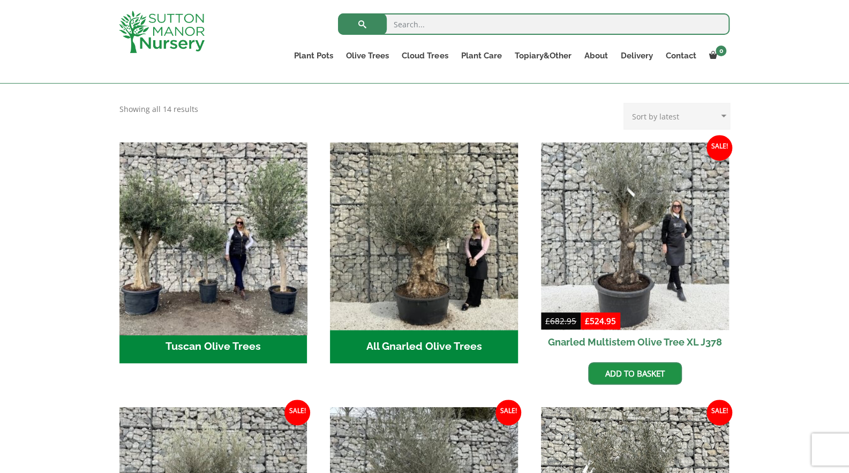
click at [231, 270] on img "Visit product category Tuscan Olive Trees" at bounding box center [213, 236] width 197 height 197
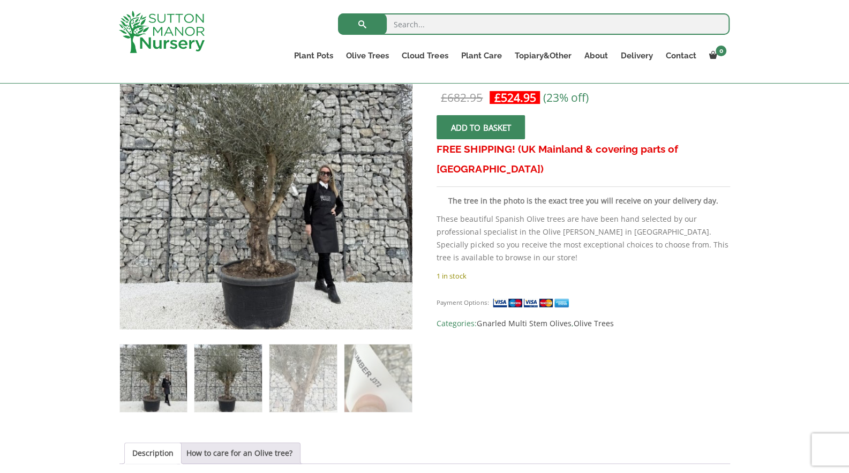
click at [252, 363] on img at bounding box center [227, 377] width 67 height 67
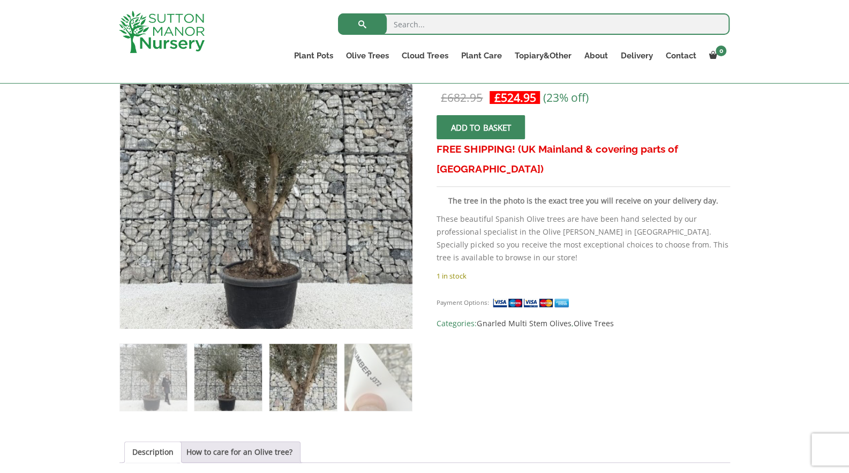
click at [312, 366] on img at bounding box center [302, 377] width 67 height 67
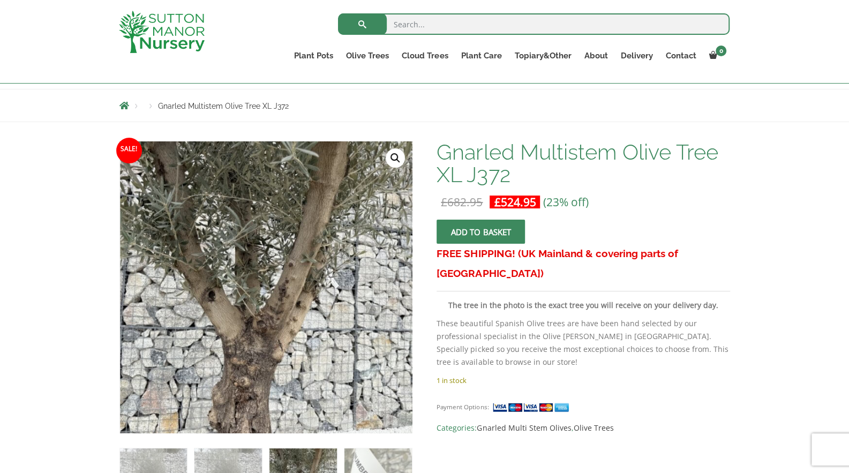
scroll to position [106, 0]
click at [221, 463] on img at bounding box center [227, 482] width 67 height 67
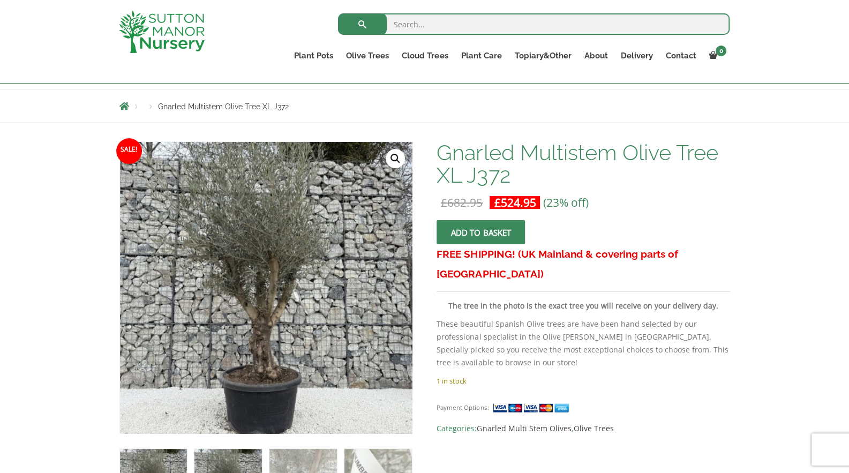
click at [175, 458] on img at bounding box center [153, 482] width 67 height 67
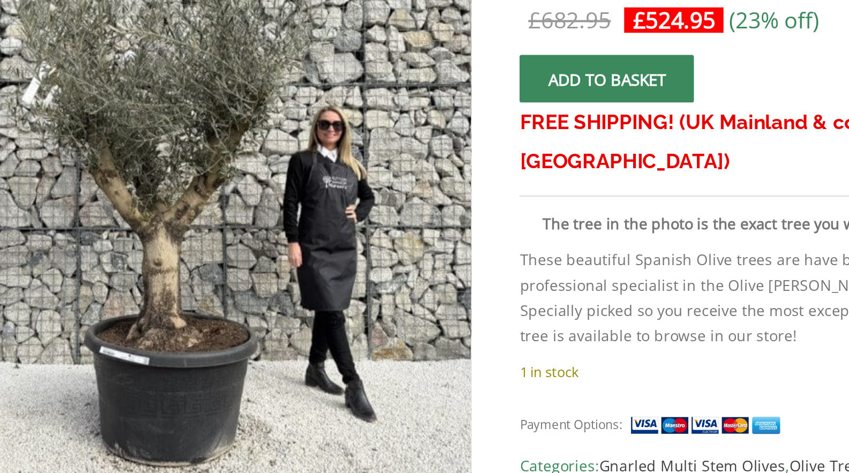
scroll to position [158, 0]
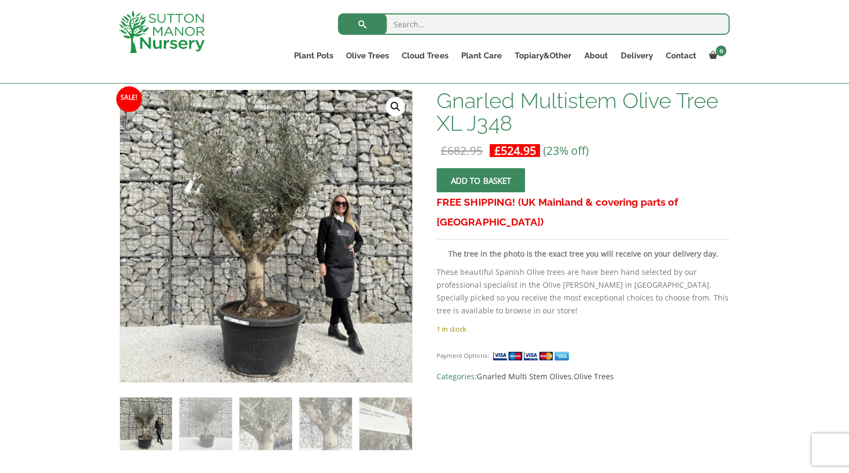
click at [236, 431] on ol at bounding box center [265, 416] width 293 height 68
click at [216, 433] on img at bounding box center [205, 423] width 52 height 52
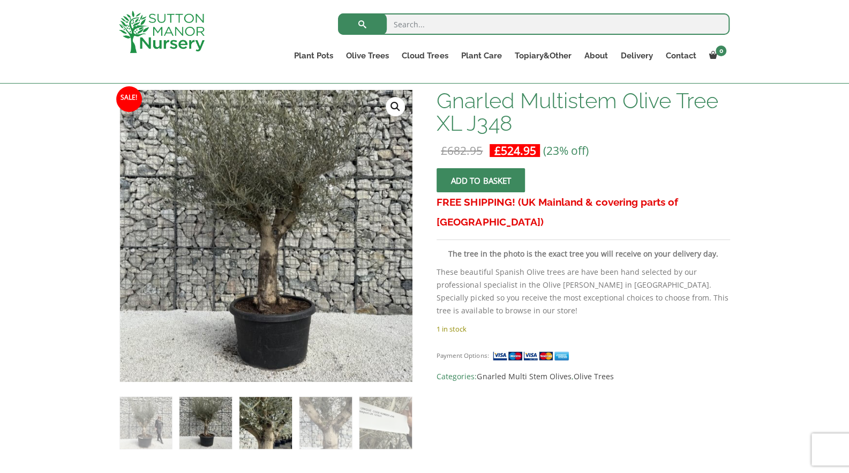
click at [270, 419] on img at bounding box center [265, 423] width 52 height 52
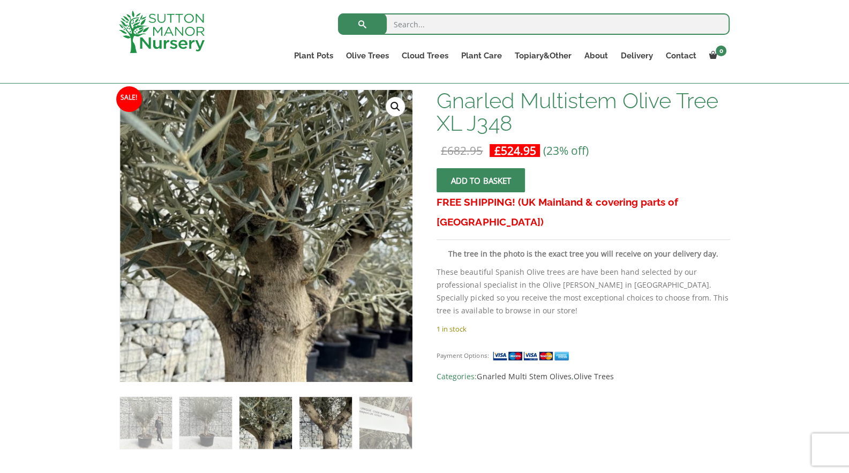
click at [317, 414] on img at bounding box center [325, 423] width 52 height 52
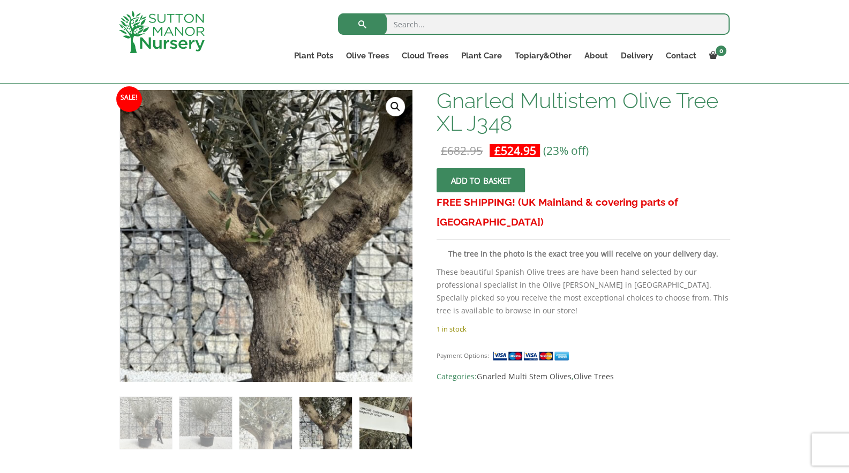
click at [361, 412] on img at bounding box center [385, 423] width 52 height 52
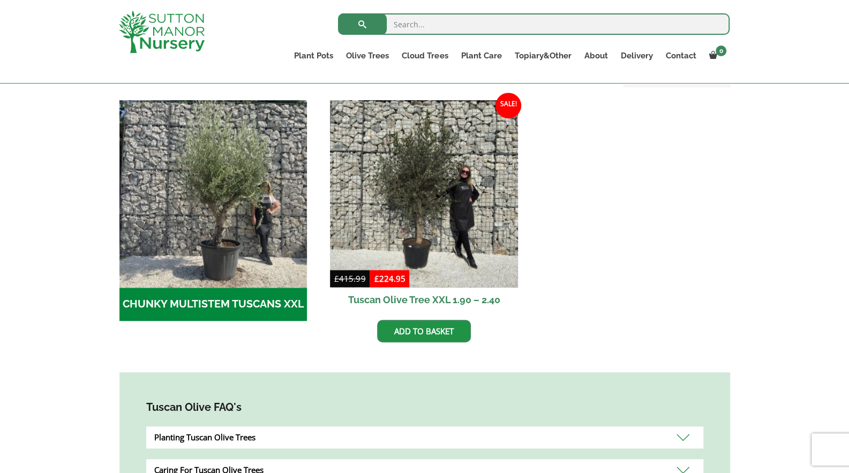
scroll to position [313, 0]
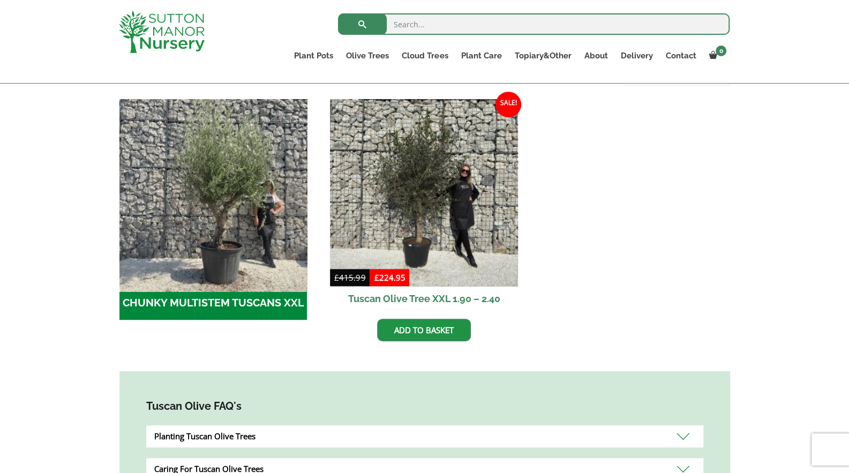
click at [198, 212] on img "Visit product category CHUNKY MULTISTEM TUSCANS XXL" at bounding box center [213, 192] width 197 height 197
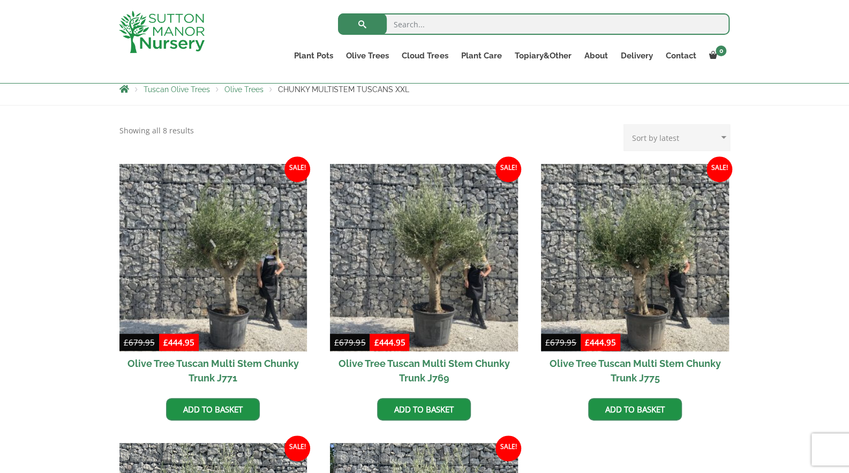
scroll to position [416, 0]
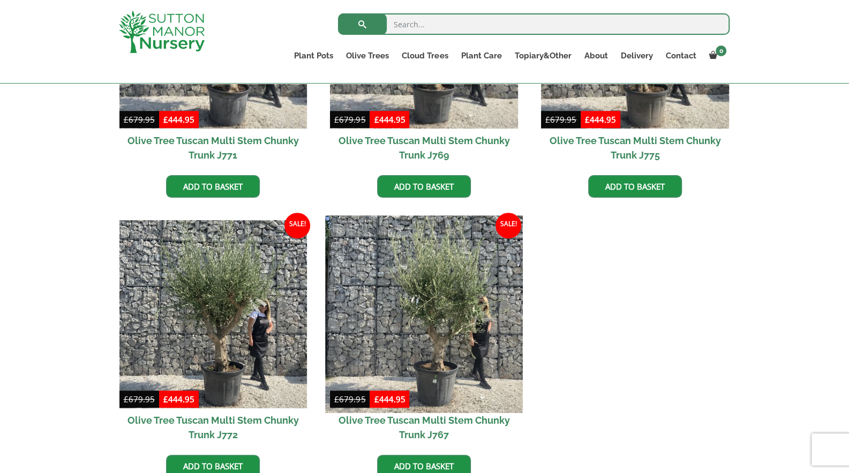
click at [384, 313] on img at bounding box center [424, 314] width 197 height 197
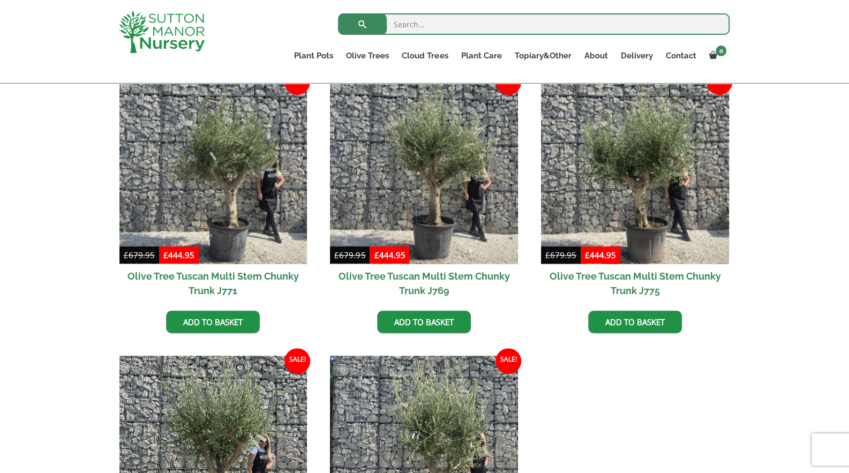
scroll to position [280, 0]
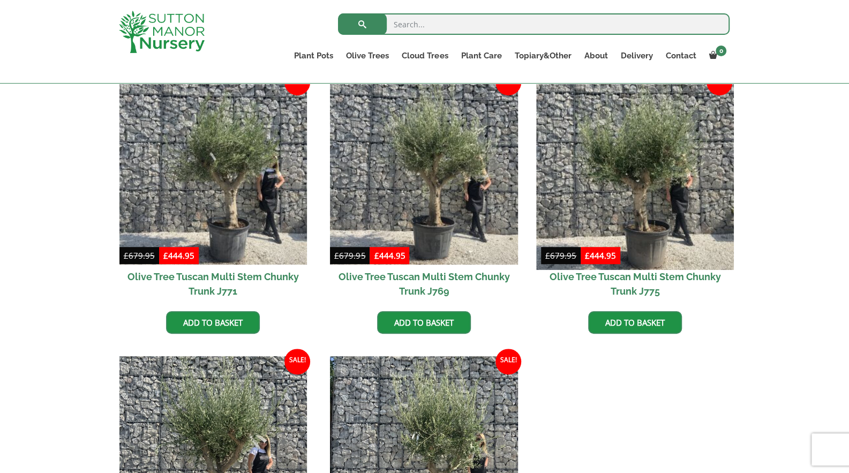
click at [680, 201] on img at bounding box center [634, 170] width 197 height 197
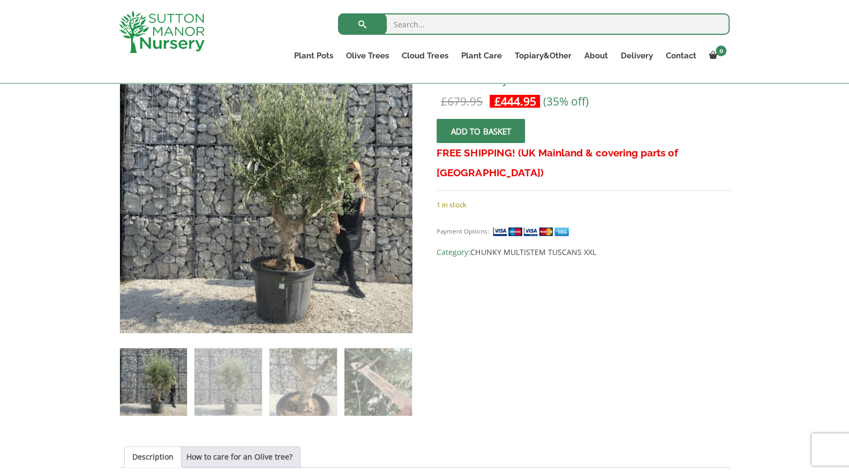
scroll to position [96, 0]
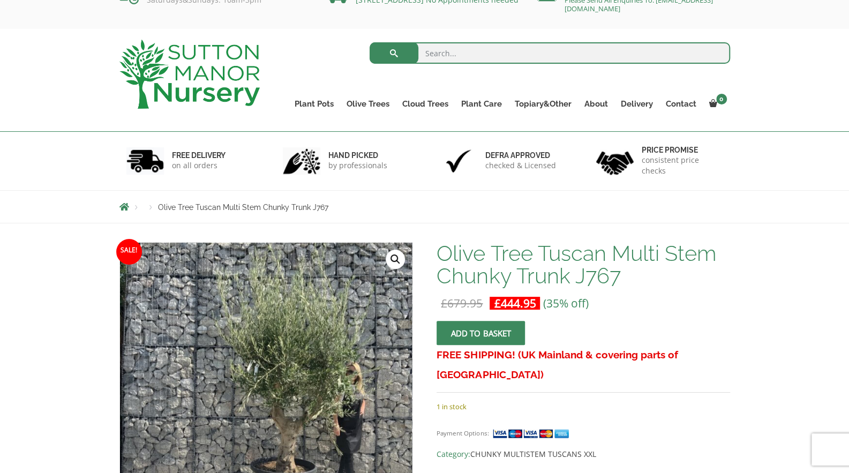
scroll to position [52, 0]
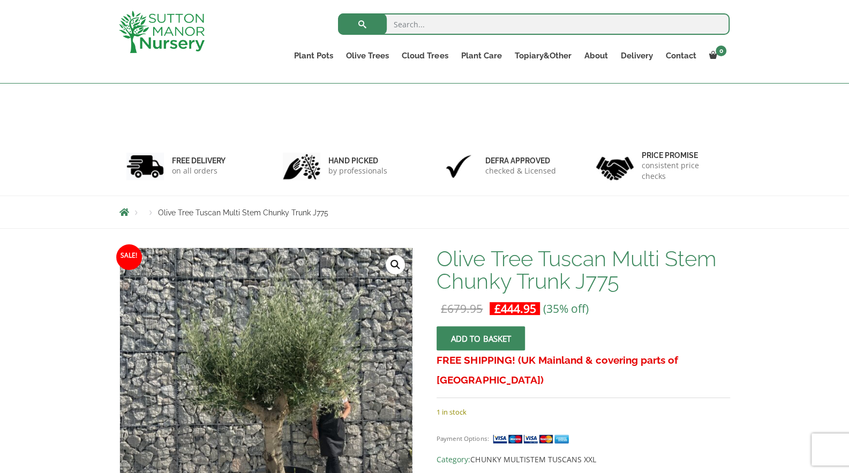
scroll to position [145, 0]
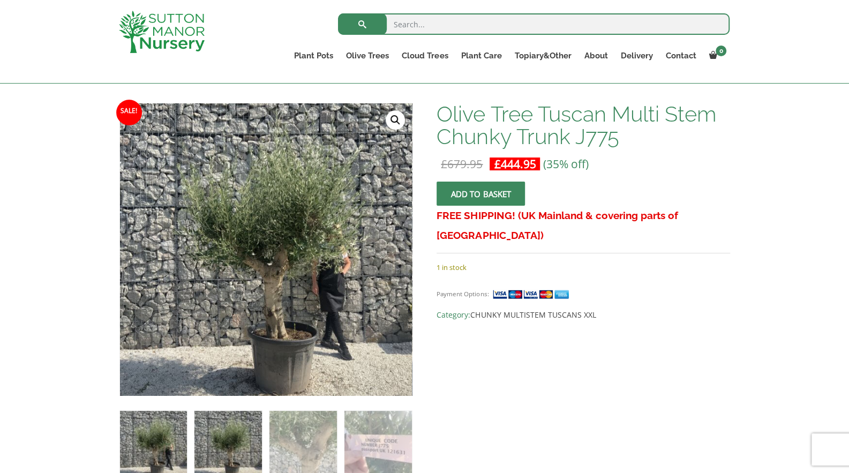
click at [244, 420] on img at bounding box center [227, 444] width 67 height 67
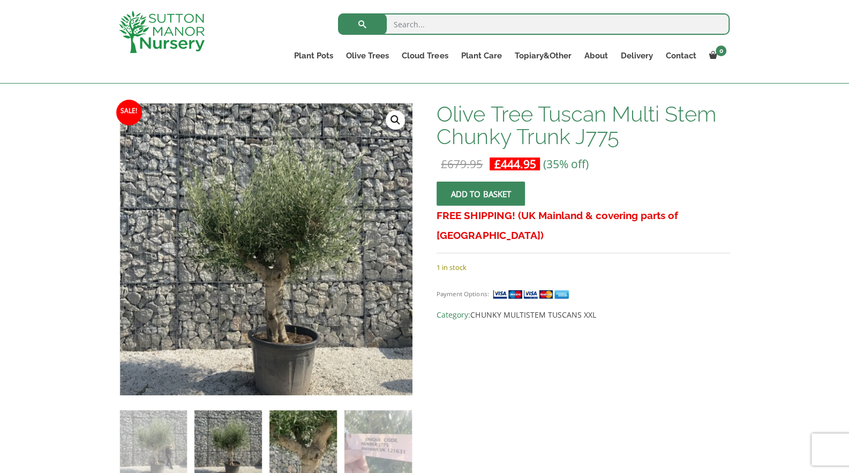
click at [298, 423] on img at bounding box center [302, 443] width 67 height 67
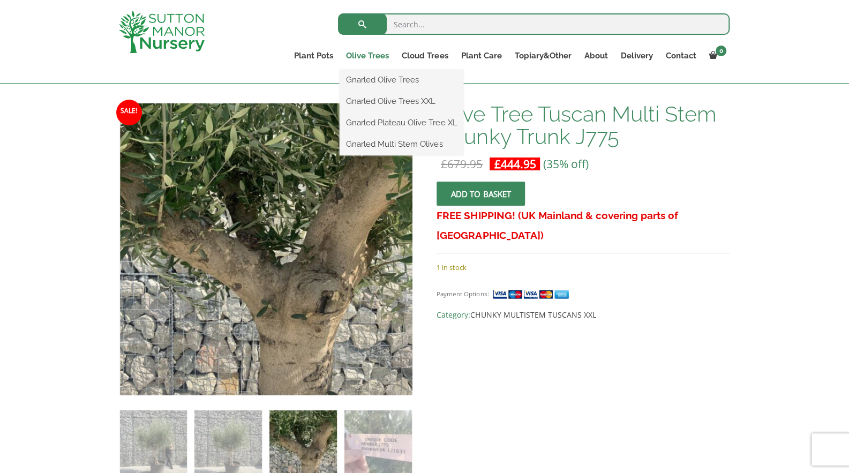
click at [382, 55] on link "Olive Trees" at bounding box center [368, 55] width 56 height 15
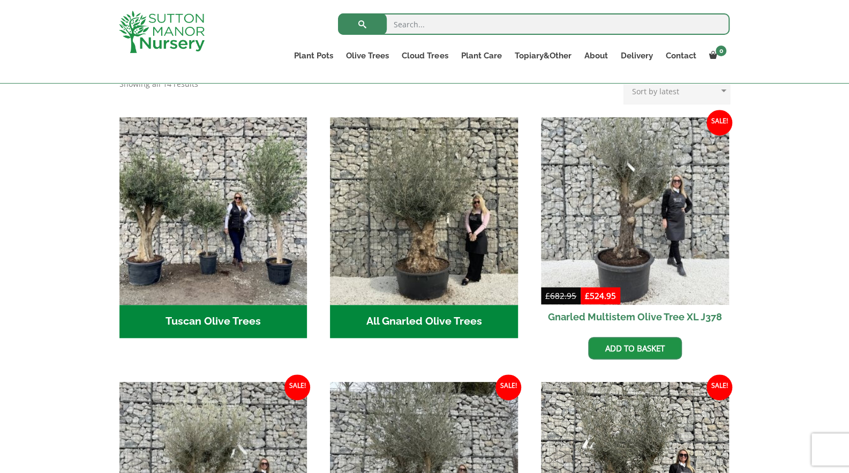
scroll to position [365, 0]
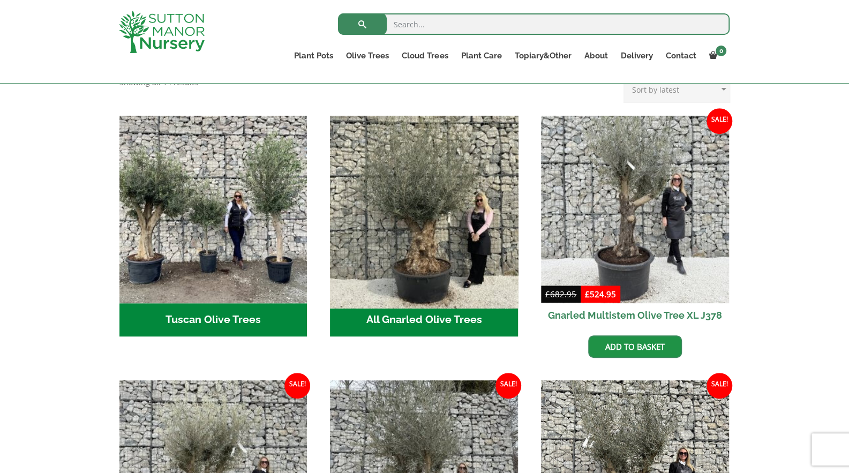
click at [448, 200] on img "Visit product category All Gnarled Olive Trees" at bounding box center [424, 209] width 197 height 197
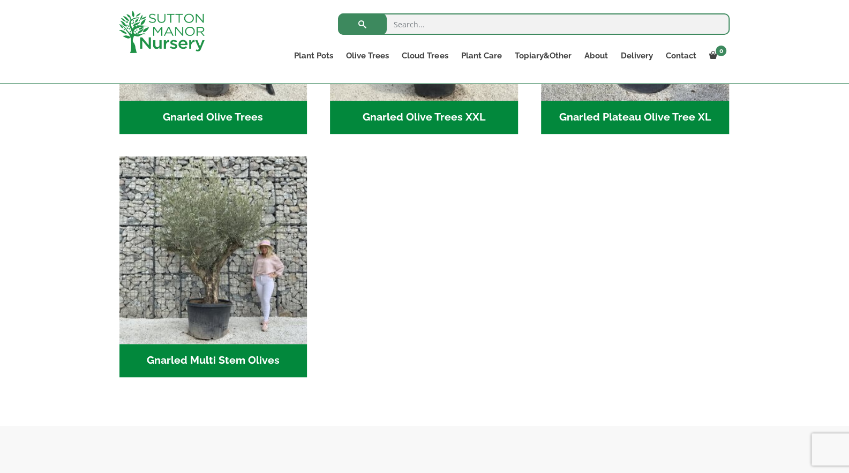
scroll to position [405, 0]
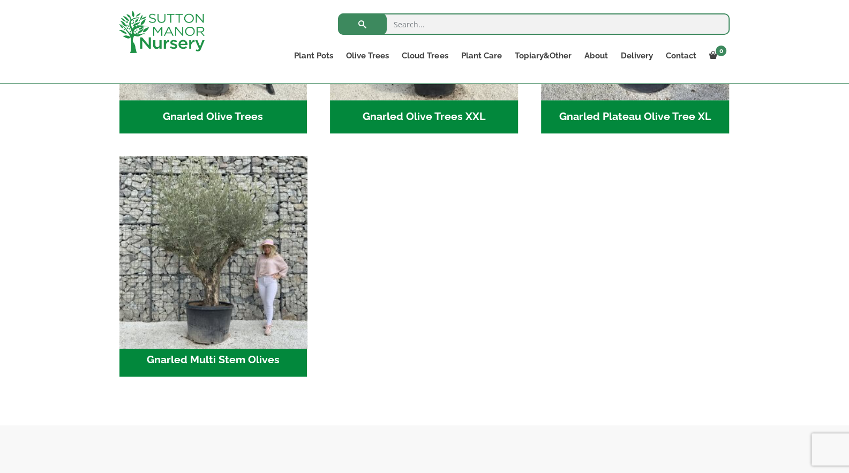
click at [220, 278] on img "Visit product category Gnarled Multi Stem Olives" at bounding box center [213, 249] width 197 height 197
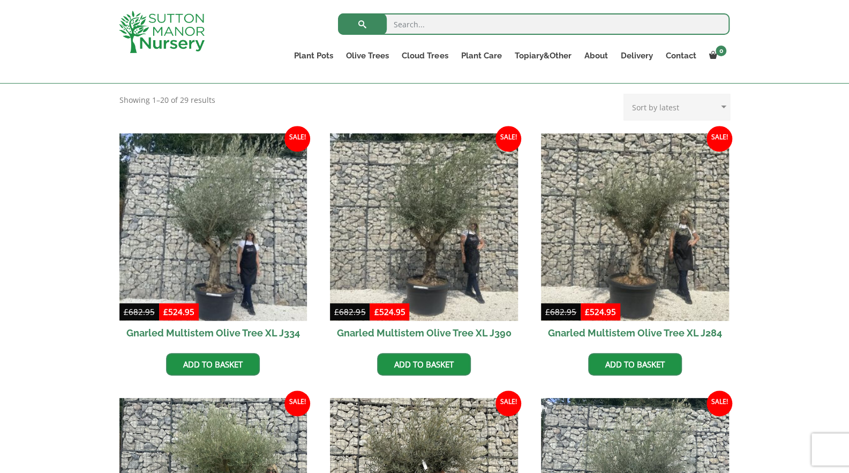
scroll to position [415, 0]
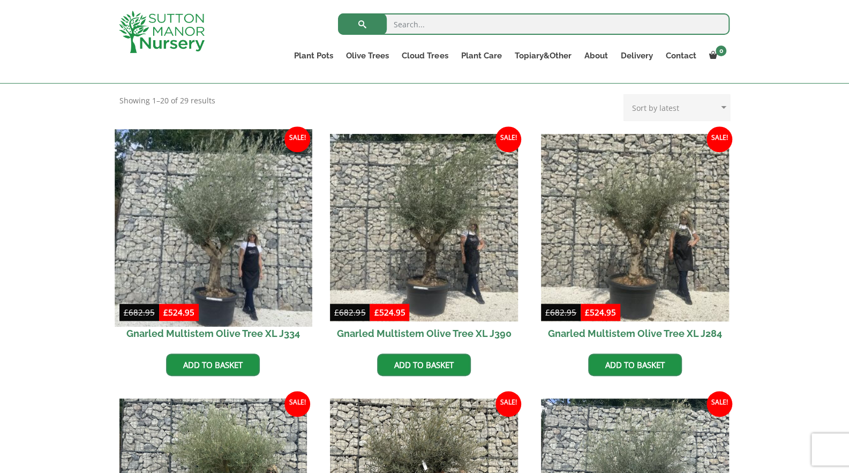
click at [212, 256] on img at bounding box center [213, 227] width 197 height 197
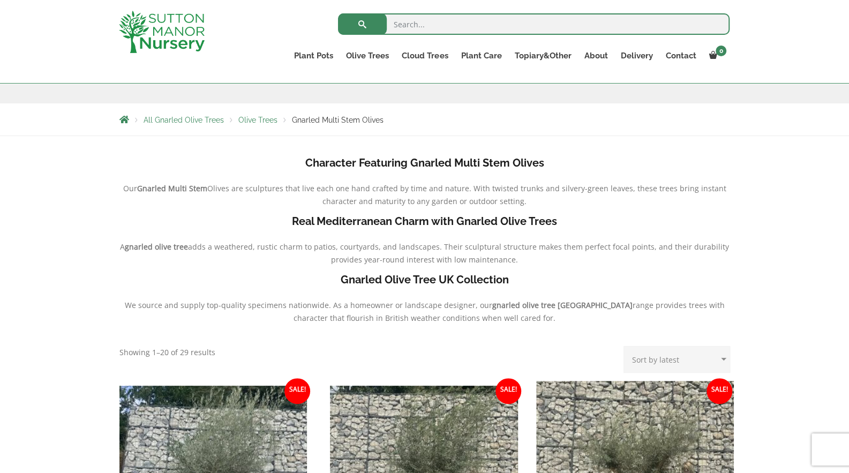
scroll to position [138, 0]
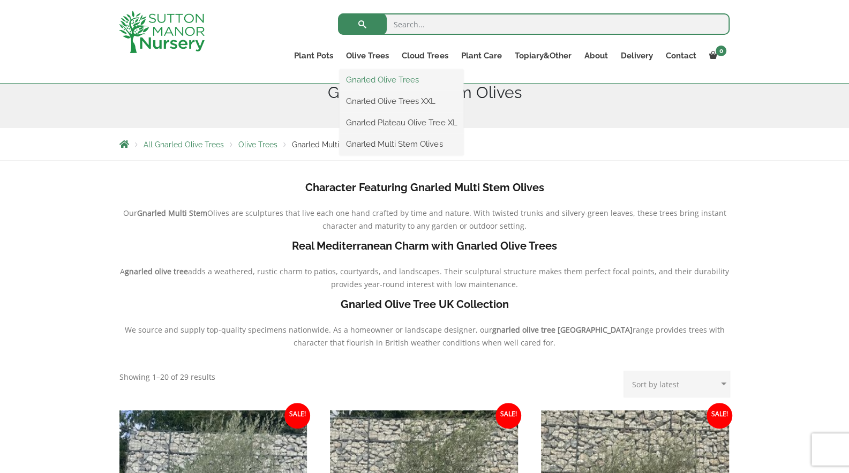
click at [367, 77] on link "Gnarled Olive Trees" at bounding box center [402, 80] width 124 height 16
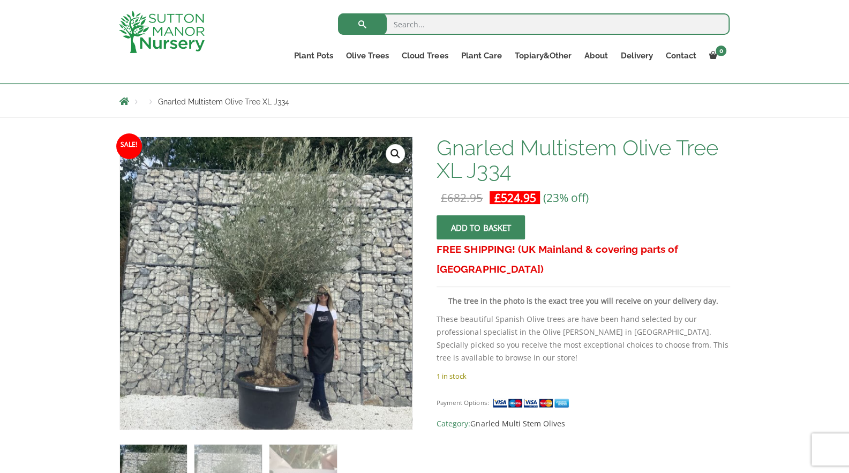
scroll to position [110, 0]
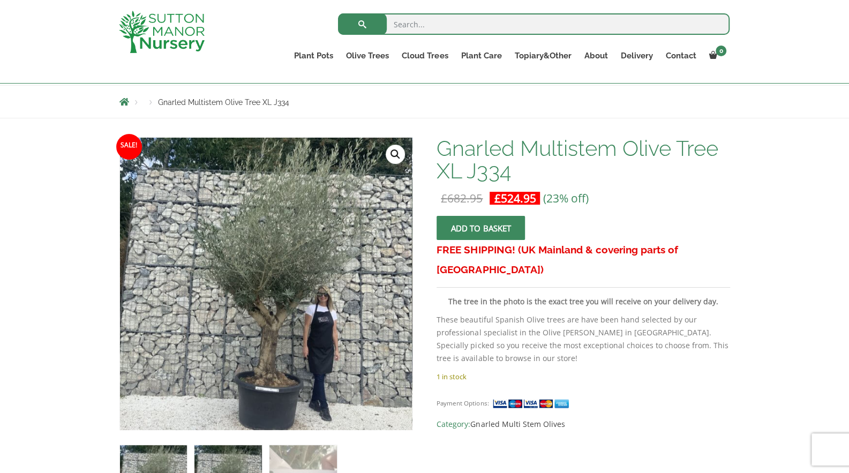
click at [230, 452] on img at bounding box center [227, 478] width 67 height 67
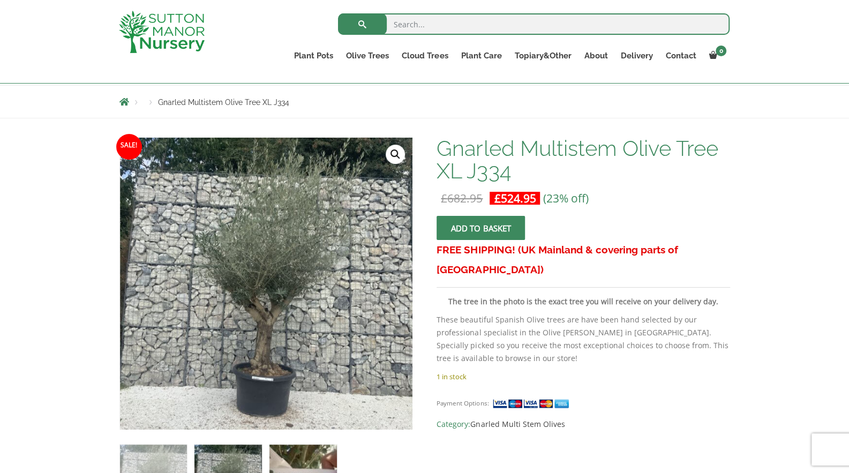
click at [304, 457] on img at bounding box center [302, 478] width 67 height 67
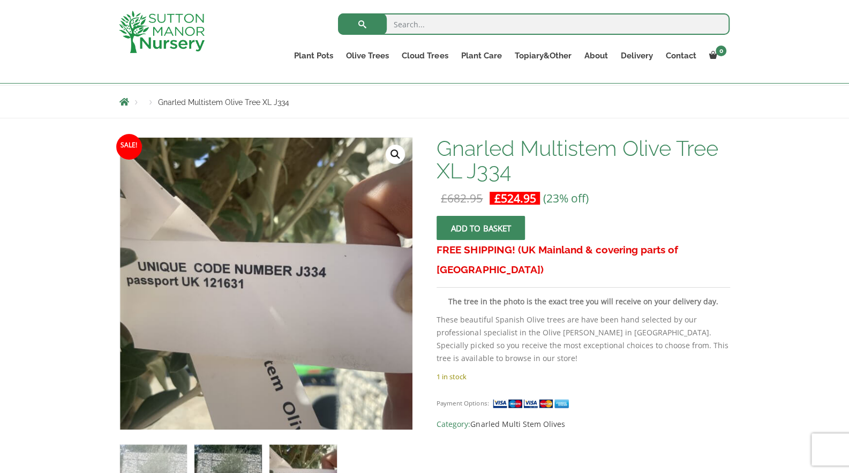
click at [246, 460] on img at bounding box center [227, 478] width 67 height 67
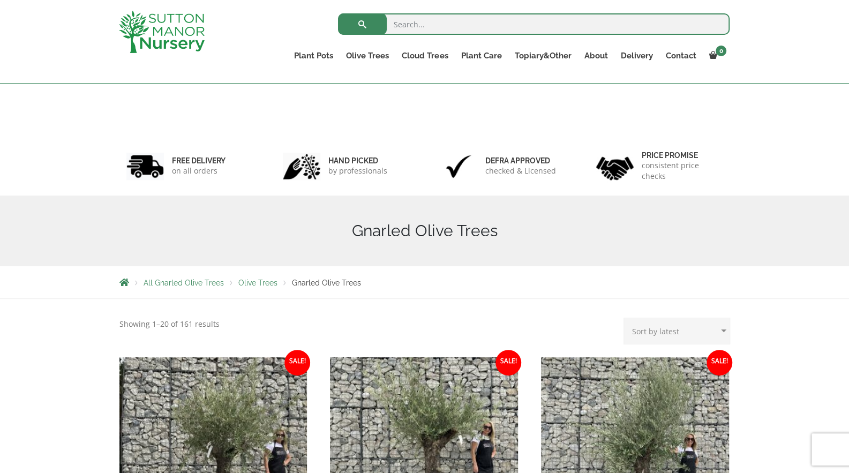
scroll to position [204, 0]
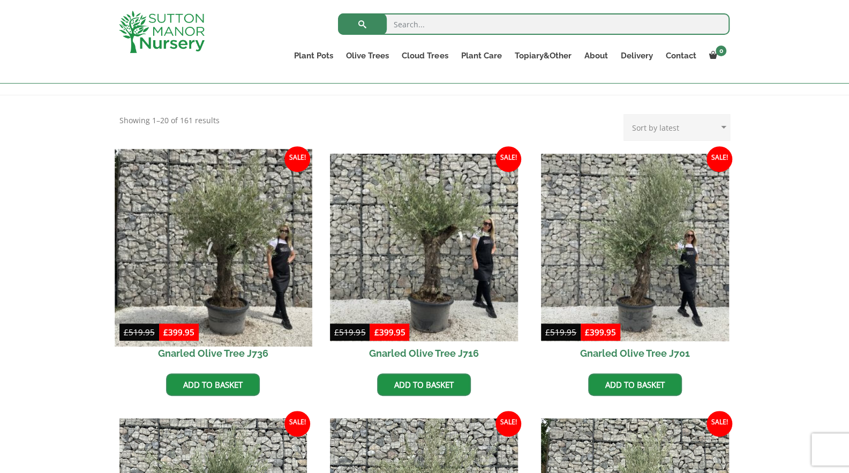
click at [265, 279] on img at bounding box center [213, 247] width 197 height 197
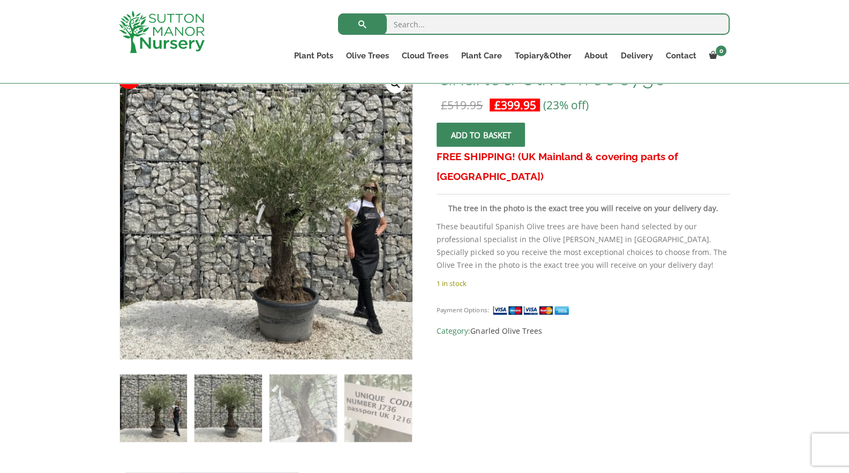
click at [229, 398] on img at bounding box center [227, 407] width 67 height 67
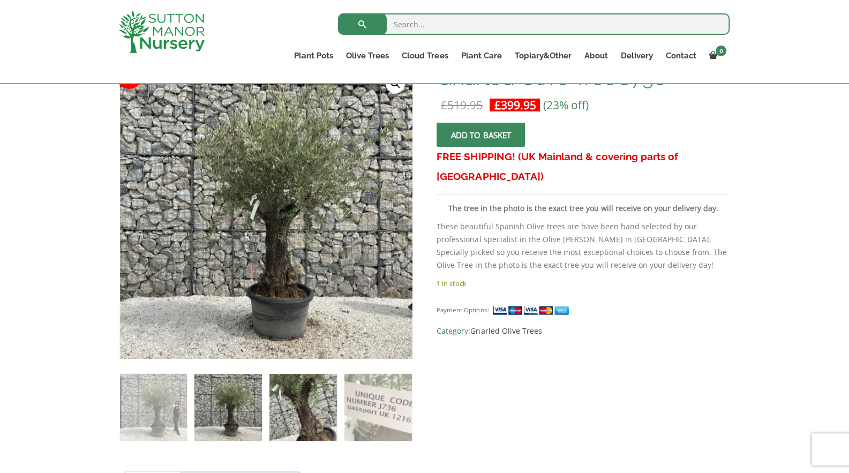
click at [297, 407] on img at bounding box center [302, 407] width 67 height 67
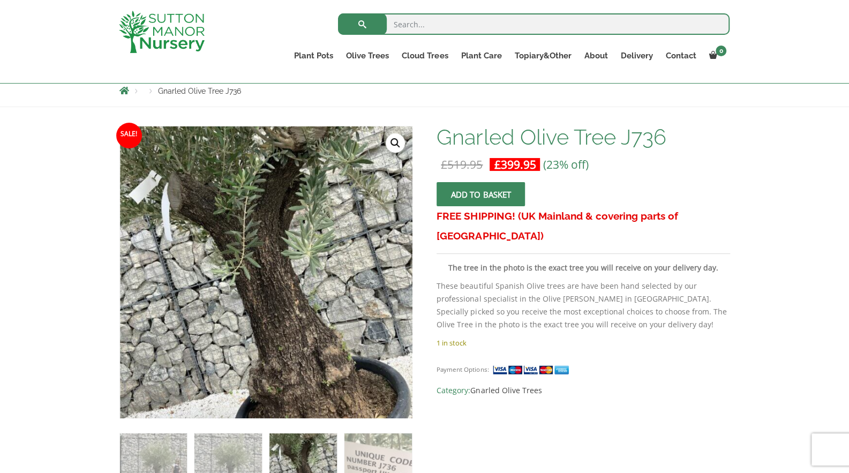
scroll to position [162, 0]
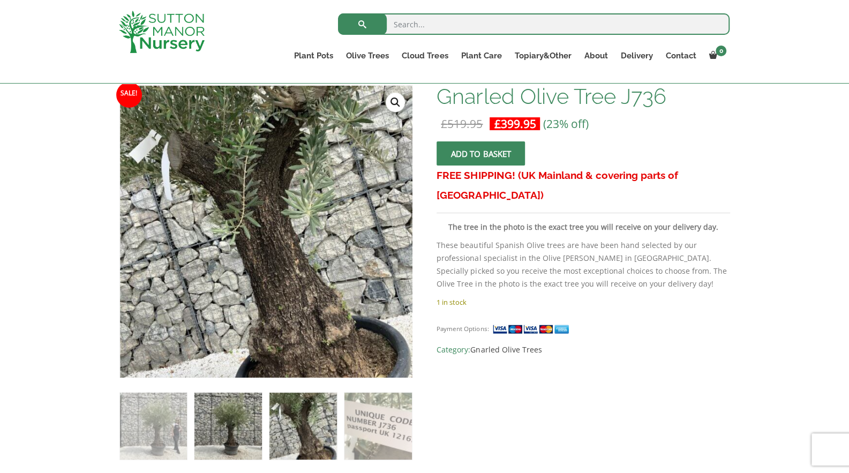
click at [224, 427] on img at bounding box center [227, 426] width 67 height 67
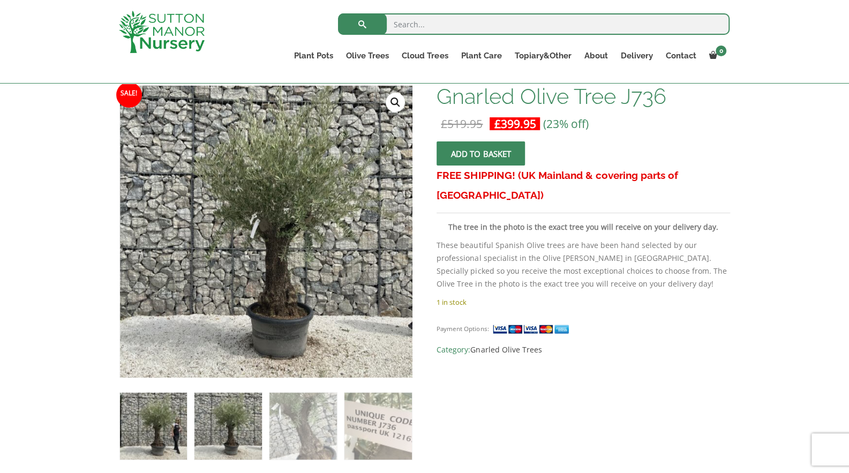
click at [172, 420] on img at bounding box center [153, 426] width 67 height 67
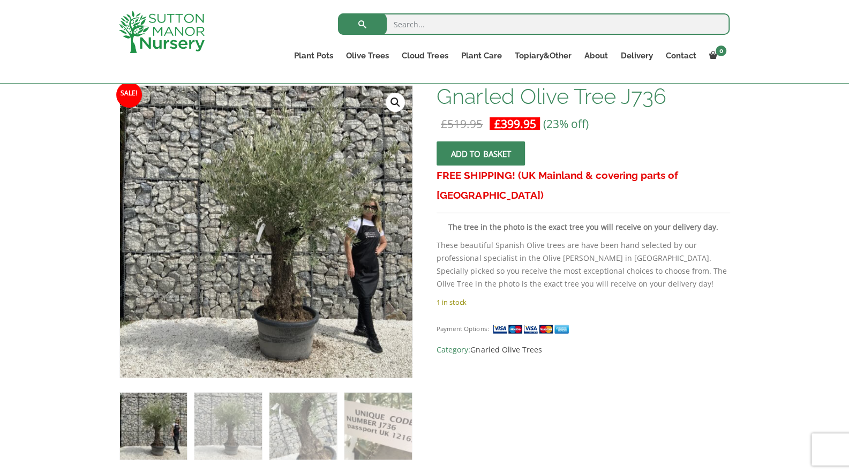
scroll to position [159, 0]
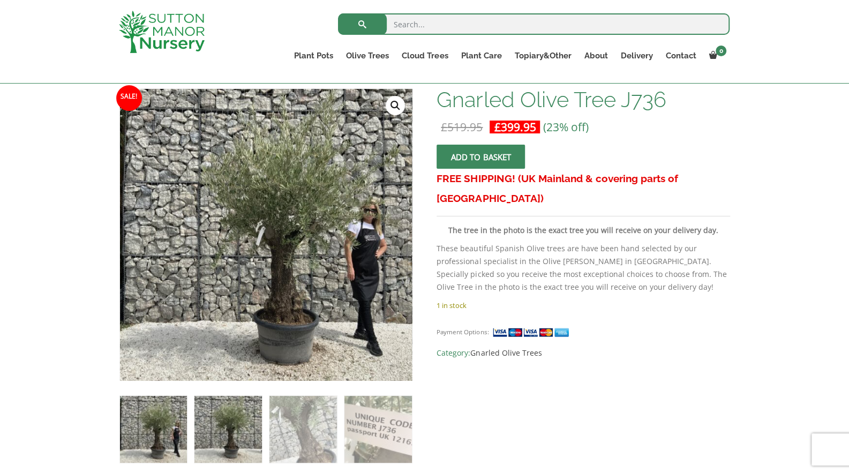
click at [223, 441] on img at bounding box center [227, 429] width 67 height 67
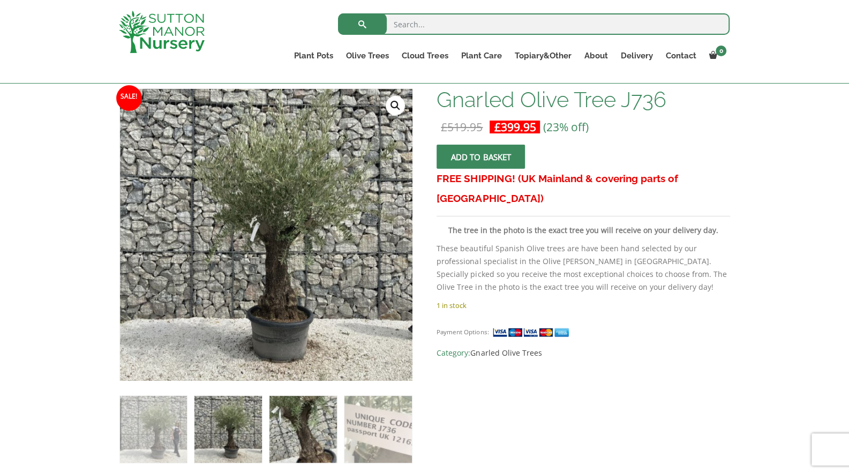
click at [282, 431] on img at bounding box center [302, 429] width 67 height 67
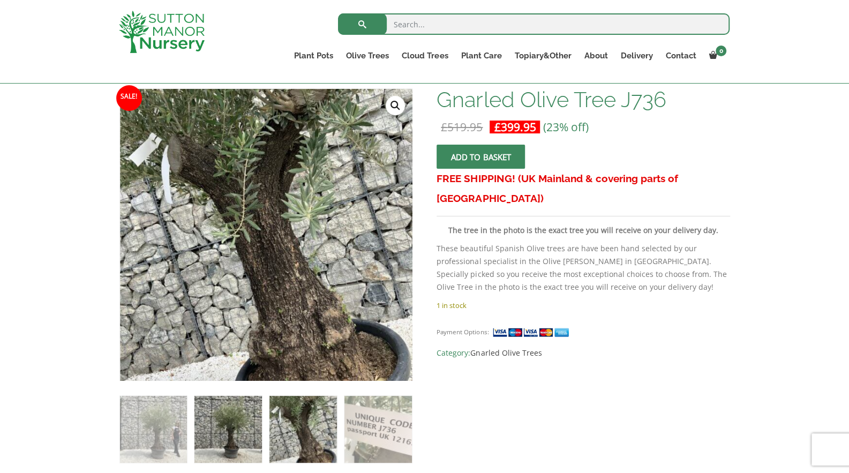
click at [197, 438] on img at bounding box center [227, 429] width 67 height 67
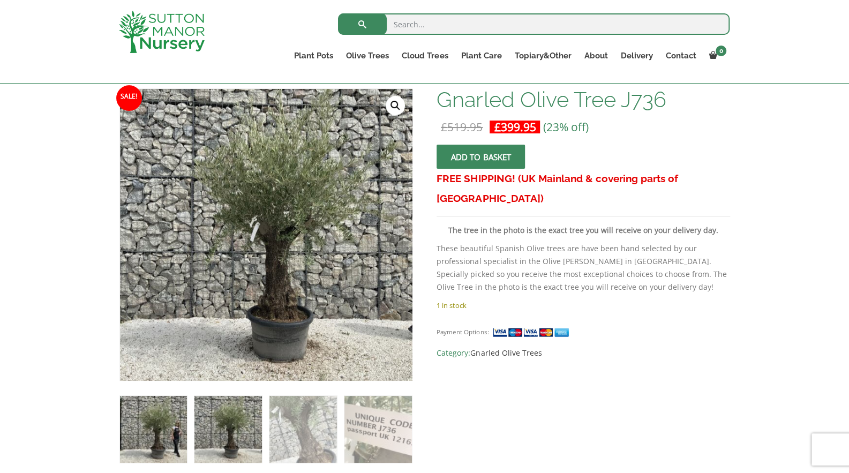
click at [176, 435] on img at bounding box center [153, 429] width 67 height 67
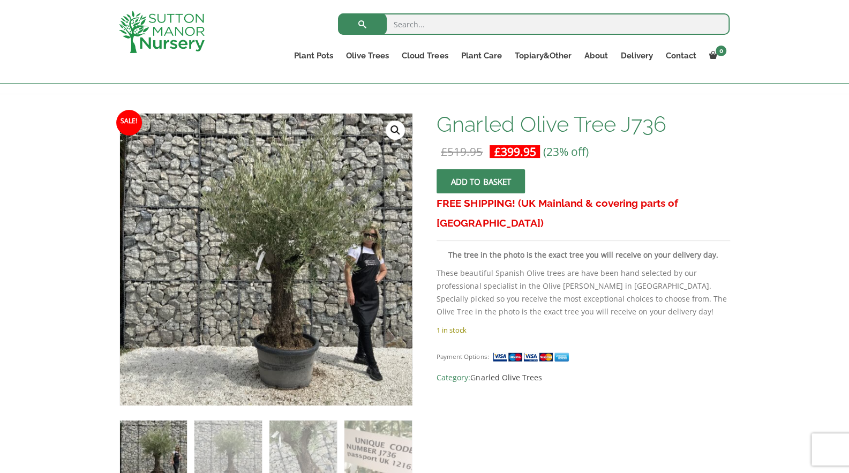
scroll to position [130, 0]
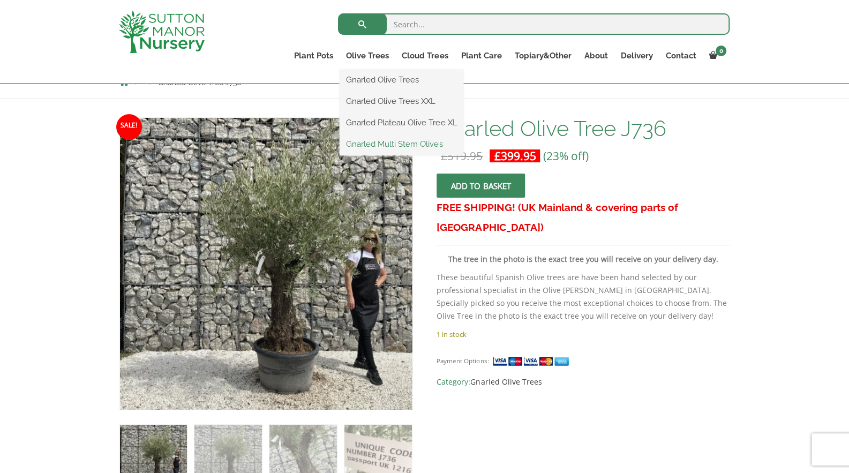
click at [374, 147] on link "Gnarled Multi Stem Olives" at bounding box center [402, 144] width 124 height 16
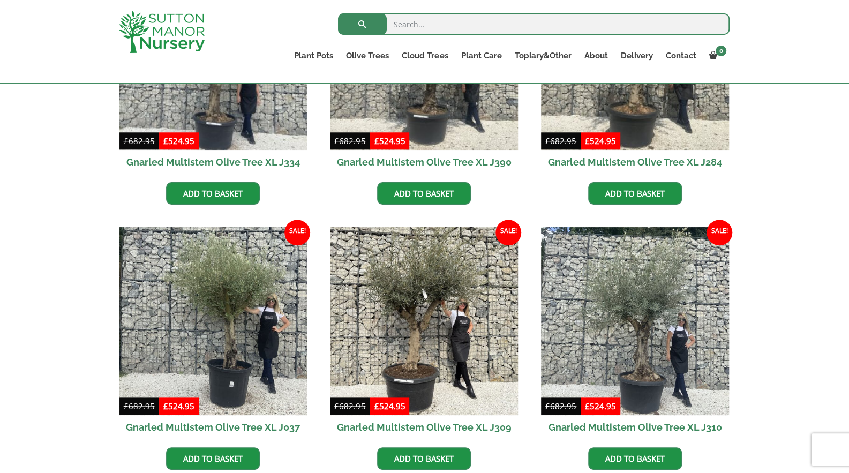
scroll to position [489, 0]
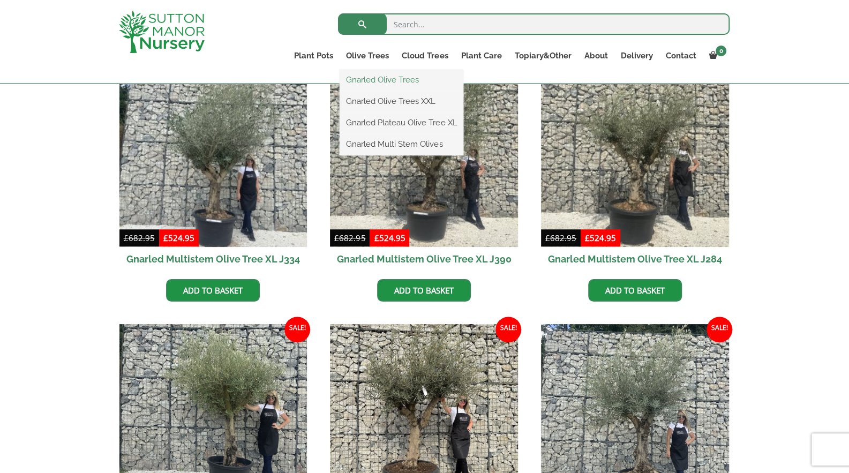
click at [365, 80] on link "Gnarled Olive Trees" at bounding box center [402, 80] width 124 height 16
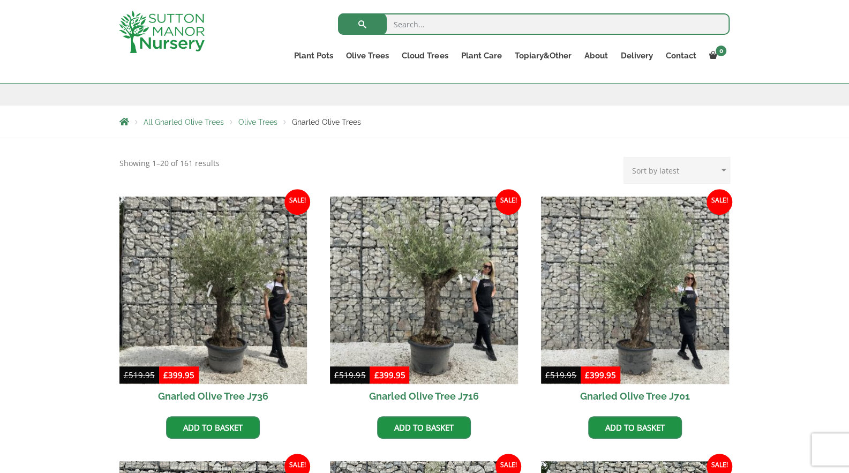
scroll to position [160, 0]
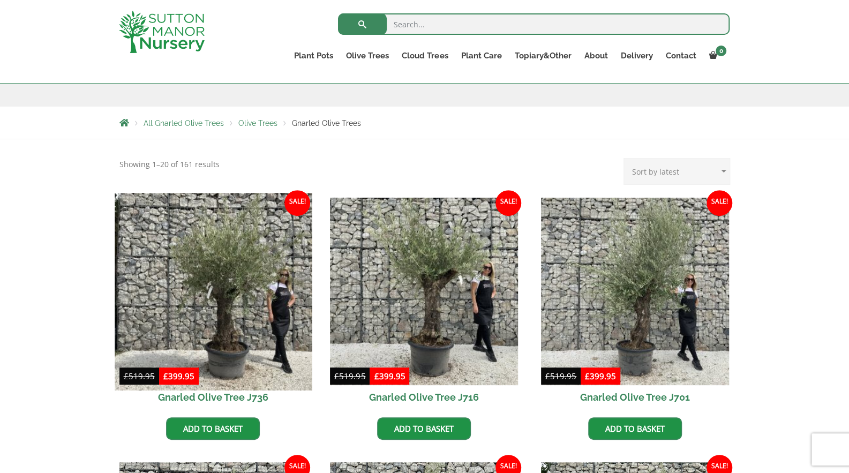
click at [290, 276] on img at bounding box center [213, 291] width 197 height 197
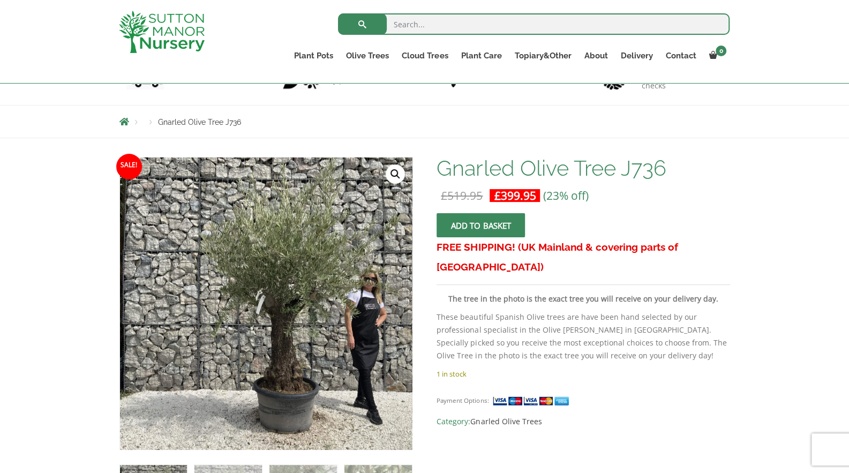
scroll to position [61, 0]
